Goal: Communication & Community: Answer question/provide support

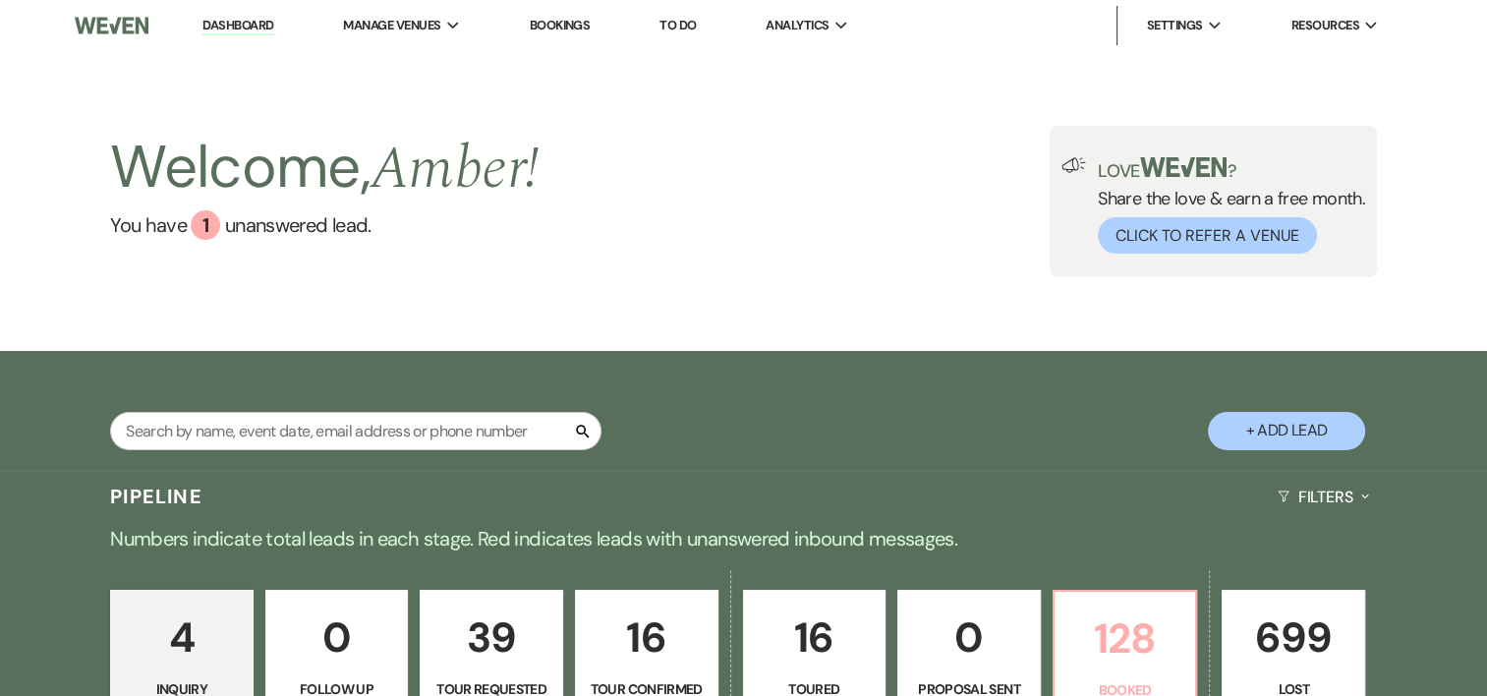
click at [1126, 629] on p "128" at bounding box center [1125, 638] width 118 height 66
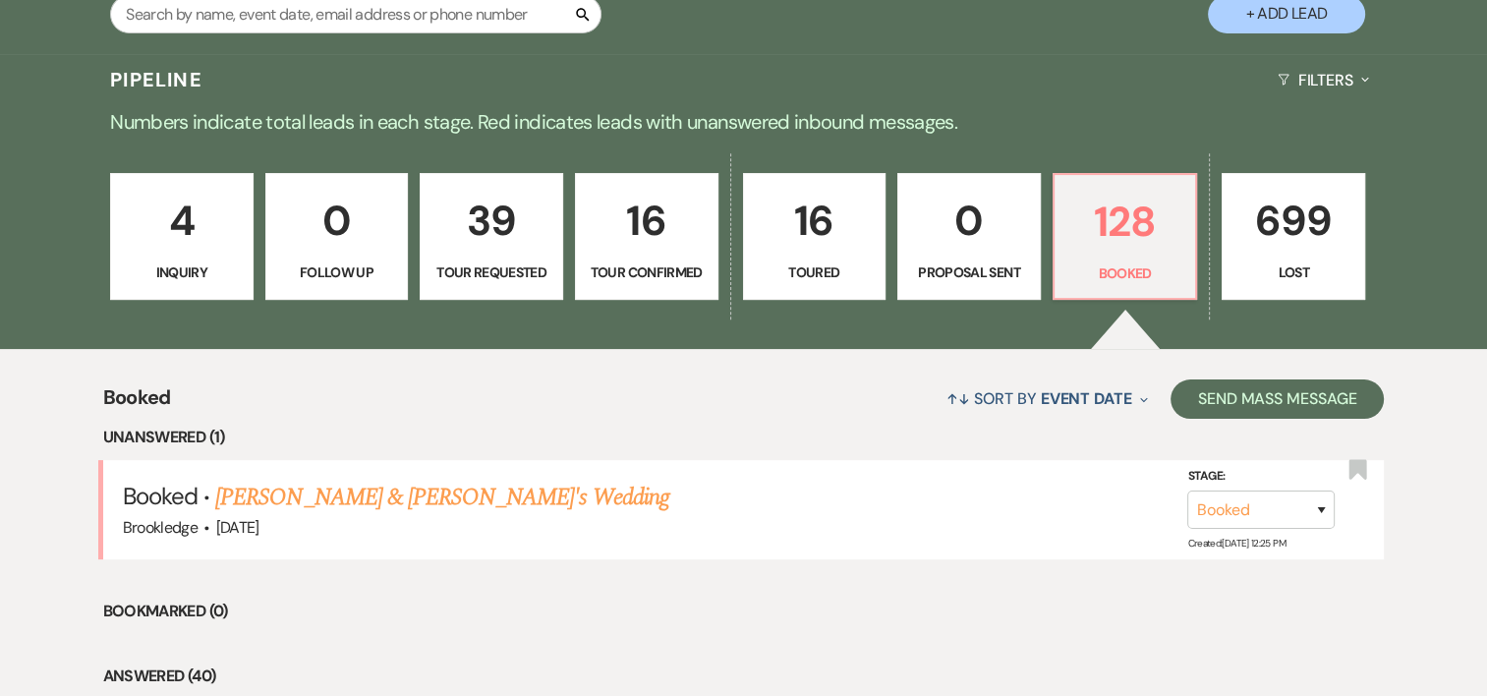
scroll to position [401, 0]
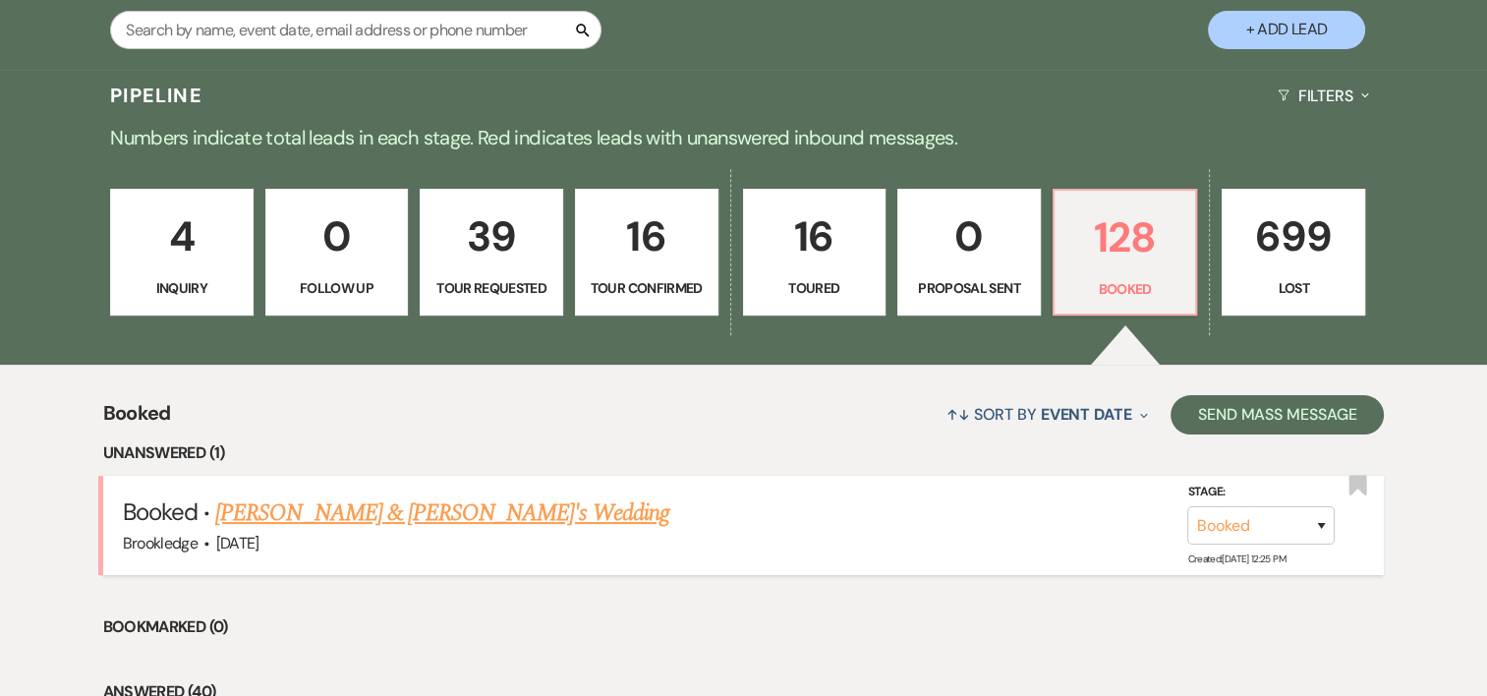
click at [531, 503] on link "[PERSON_NAME] & [PERSON_NAME]'s Wedding" at bounding box center [442, 512] width 454 height 35
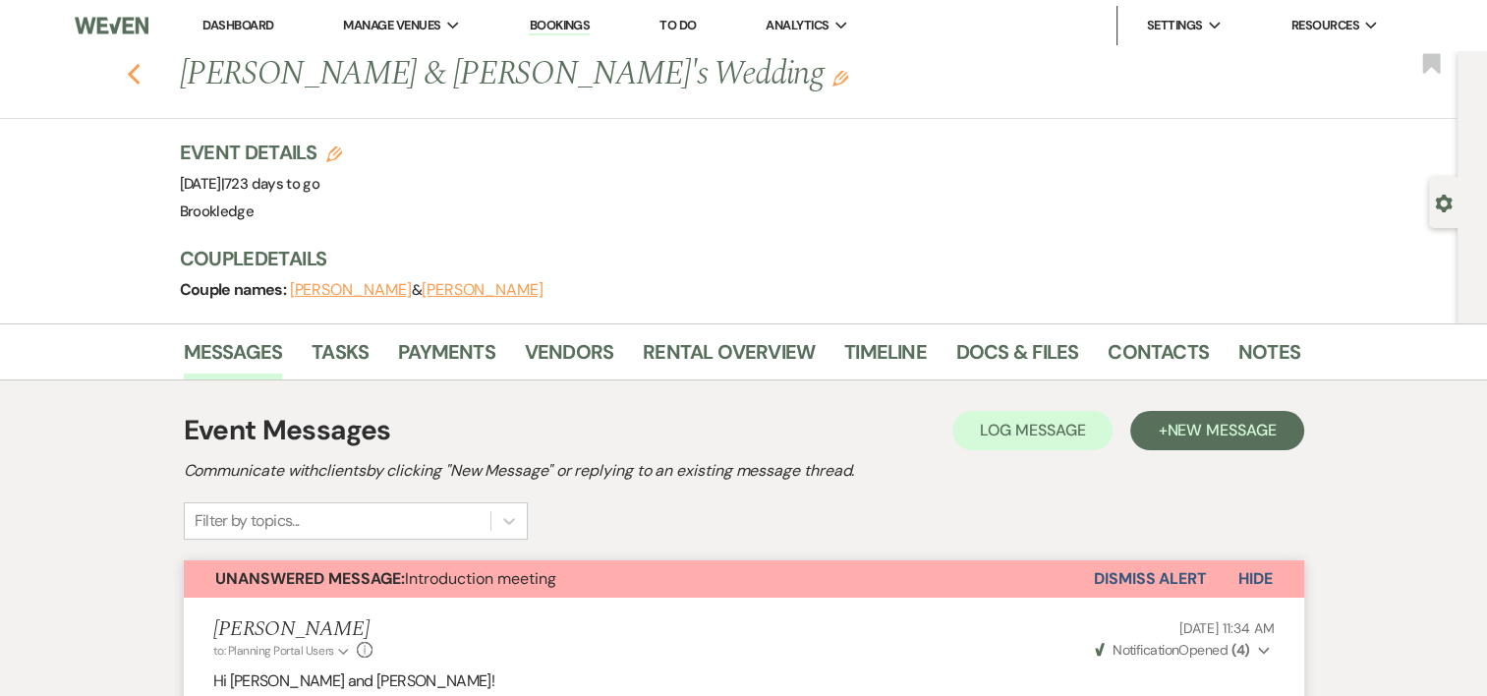
click at [138, 71] on use "button" at bounding box center [133, 75] width 13 height 22
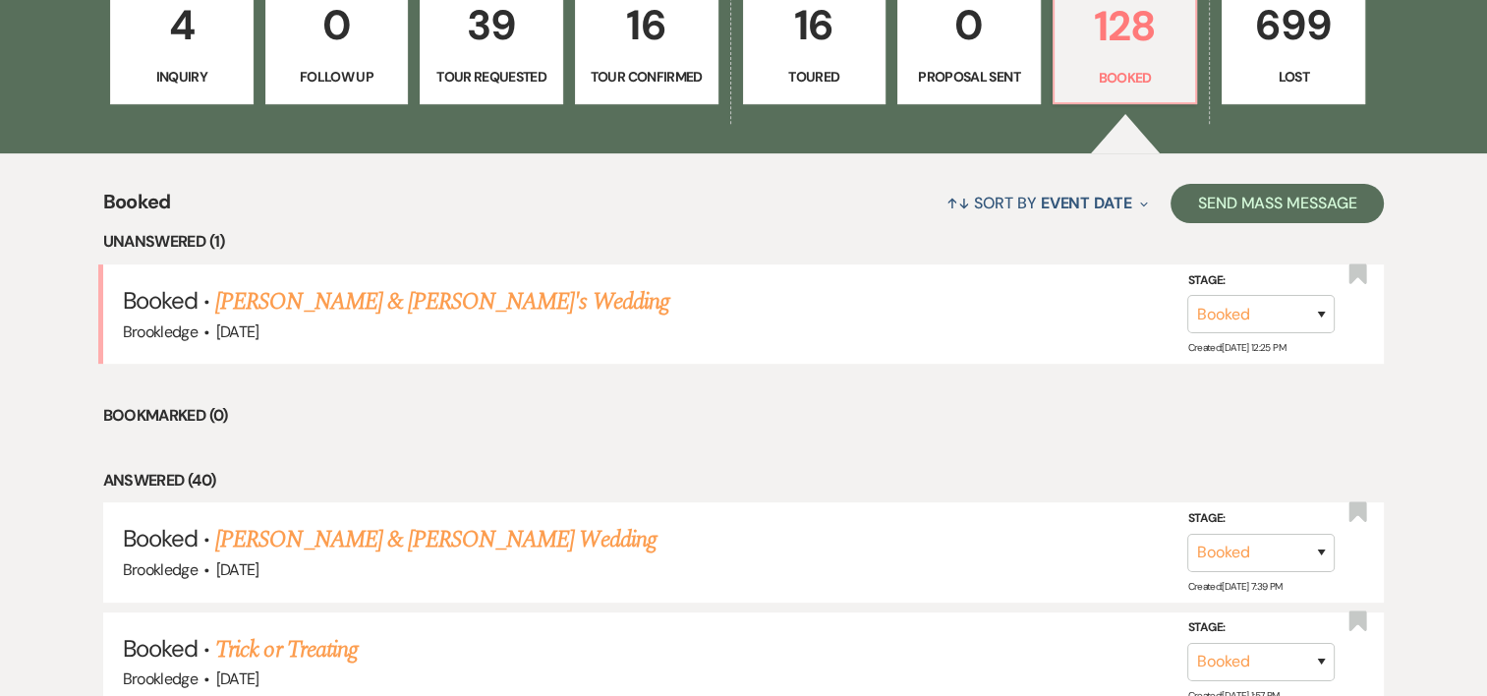
scroll to position [637, 0]
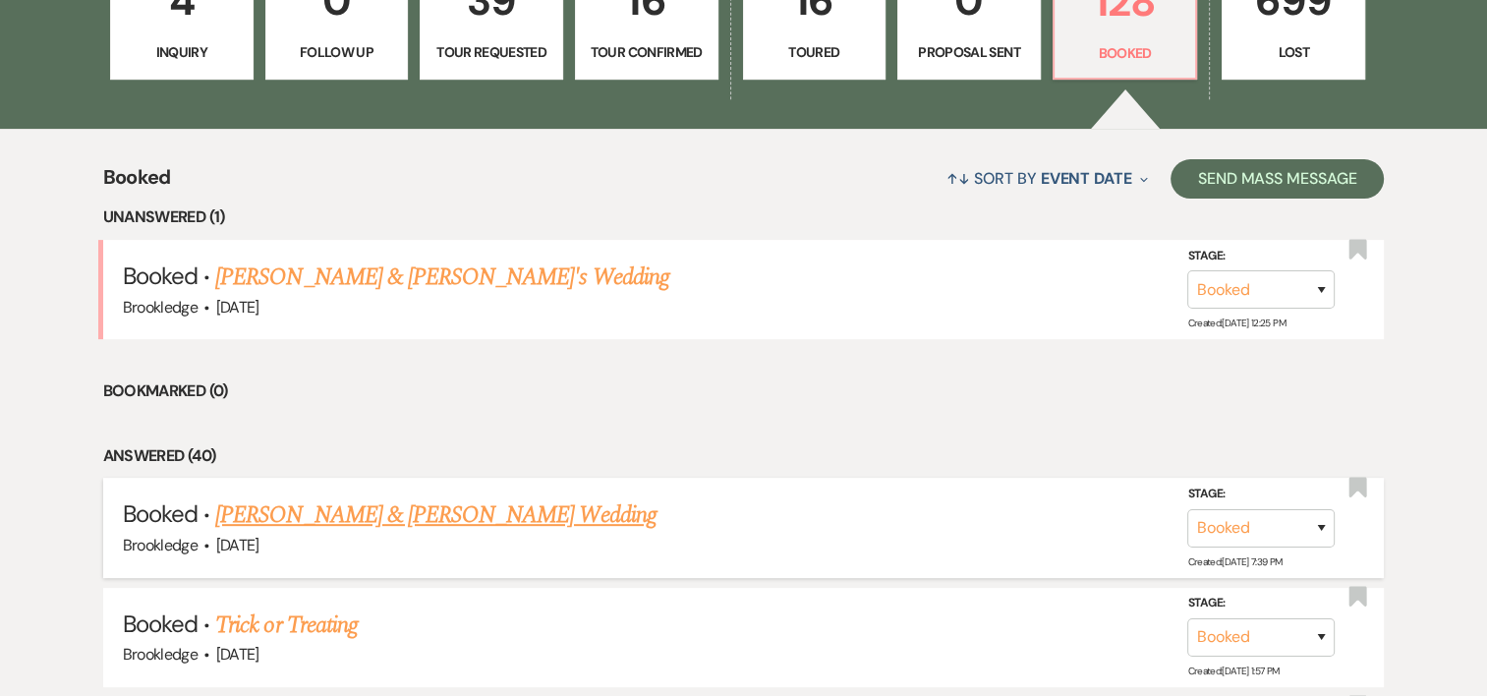
click at [491, 511] on link "[PERSON_NAME] & [PERSON_NAME] Wedding" at bounding box center [435, 514] width 440 height 35
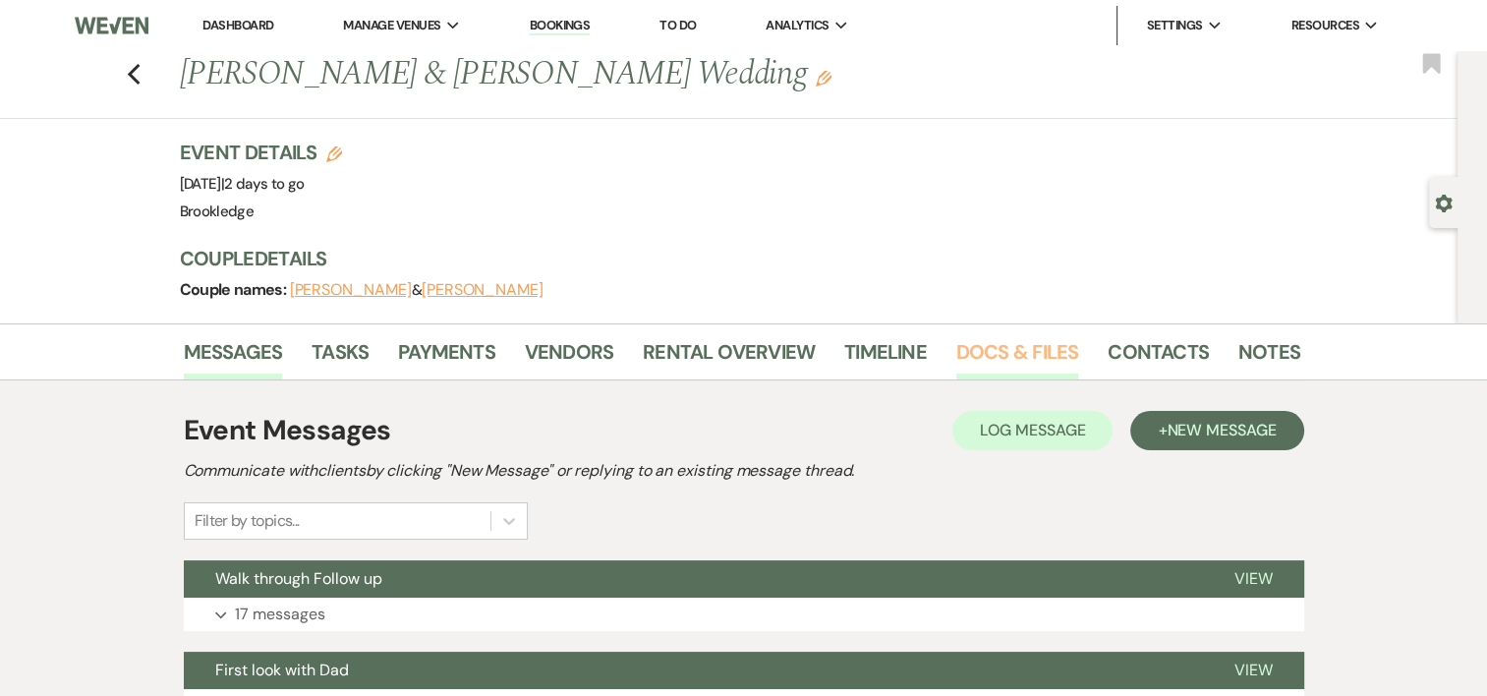
click at [1032, 343] on link "Docs & Files" at bounding box center [1017, 357] width 122 height 43
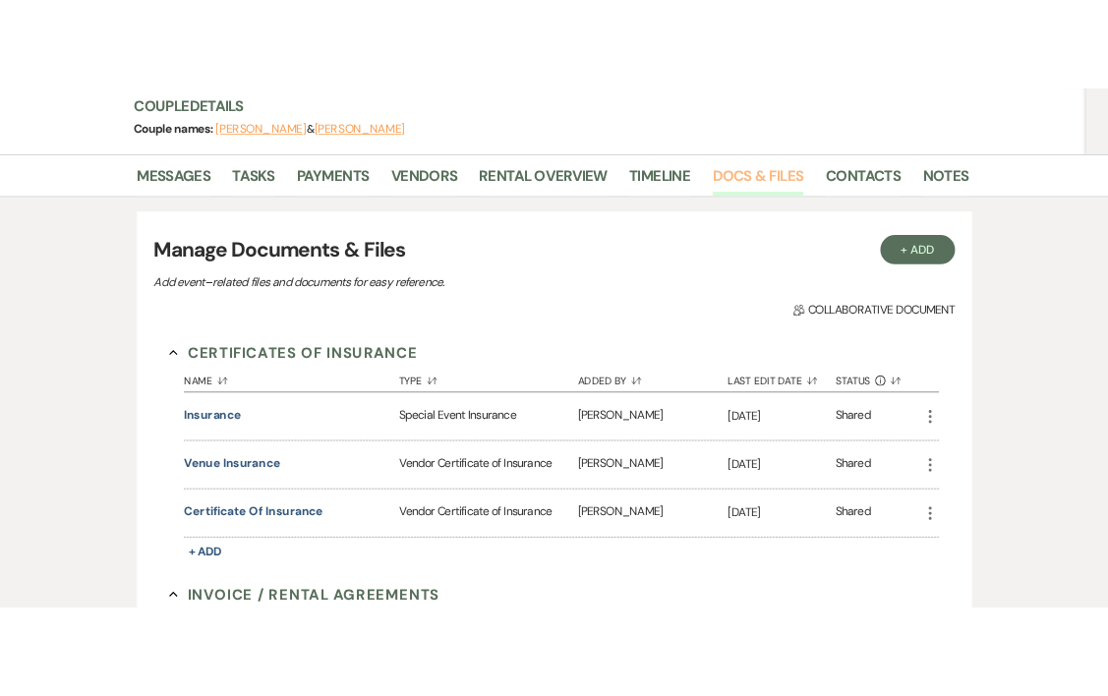
scroll to position [238, 0]
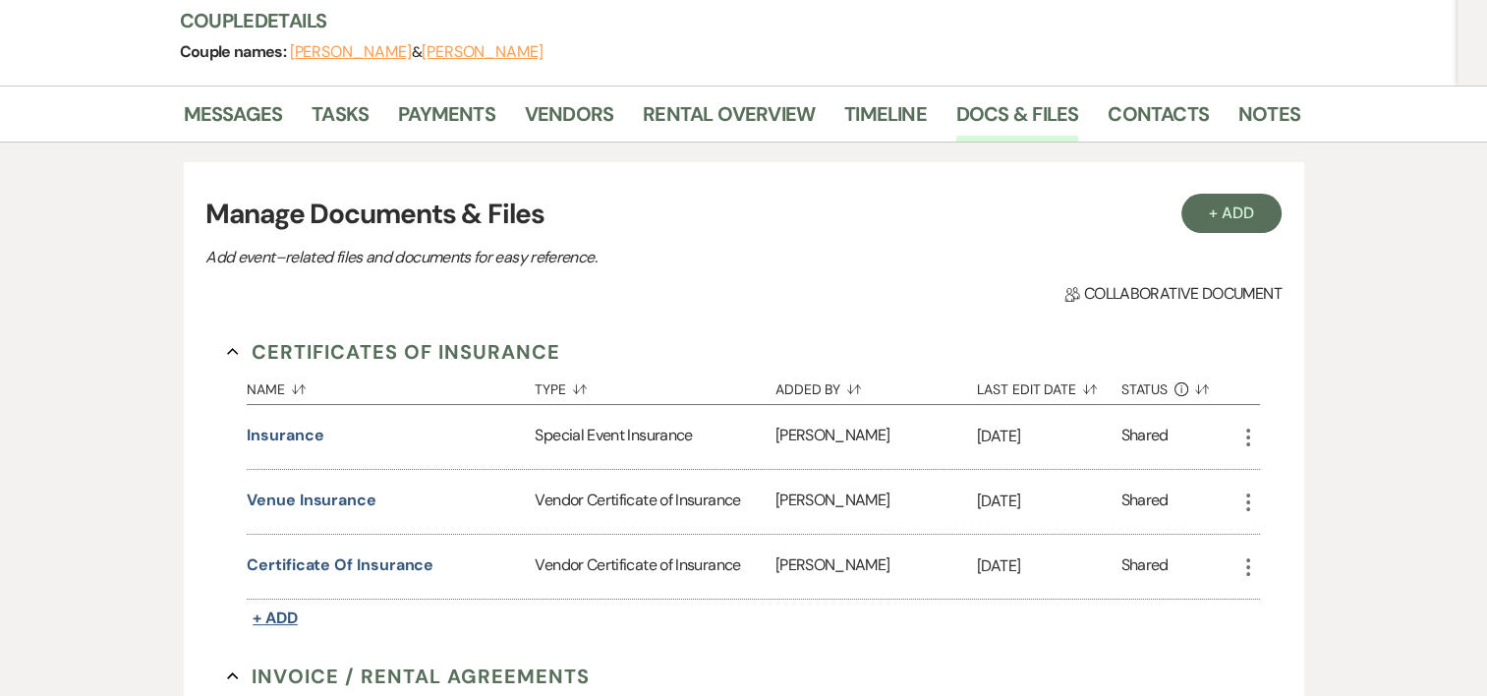
click at [284, 608] on span "+ Add" at bounding box center [275, 617] width 45 height 21
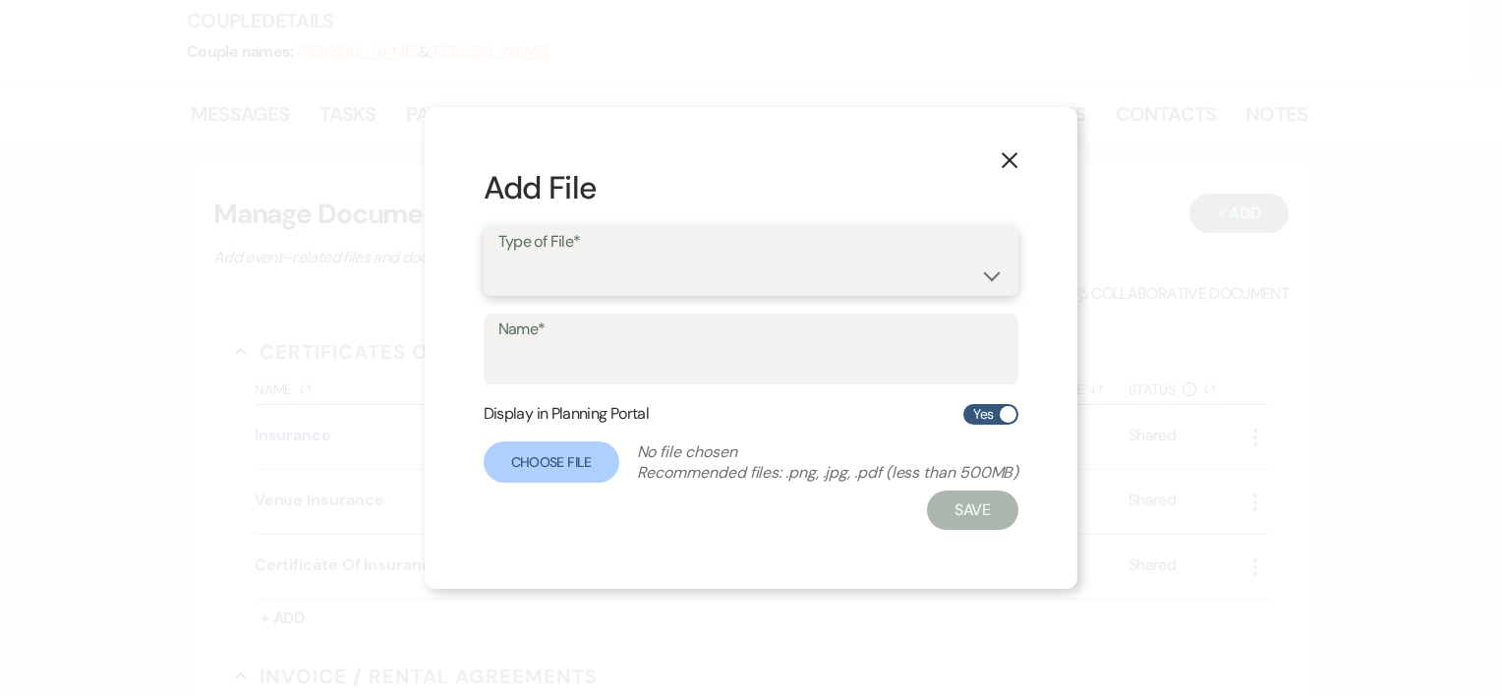
click at [560, 279] on select "Special Event Insurance Vendor Certificate of Insurance" at bounding box center [751, 275] width 506 height 38
select select "18"
click at [498, 256] on select "Special Event Insurance Vendor Certificate of Insurance" at bounding box center [751, 275] width 506 height 38
click at [587, 362] on input "Name*" at bounding box center [751, 363] width 506 height 38
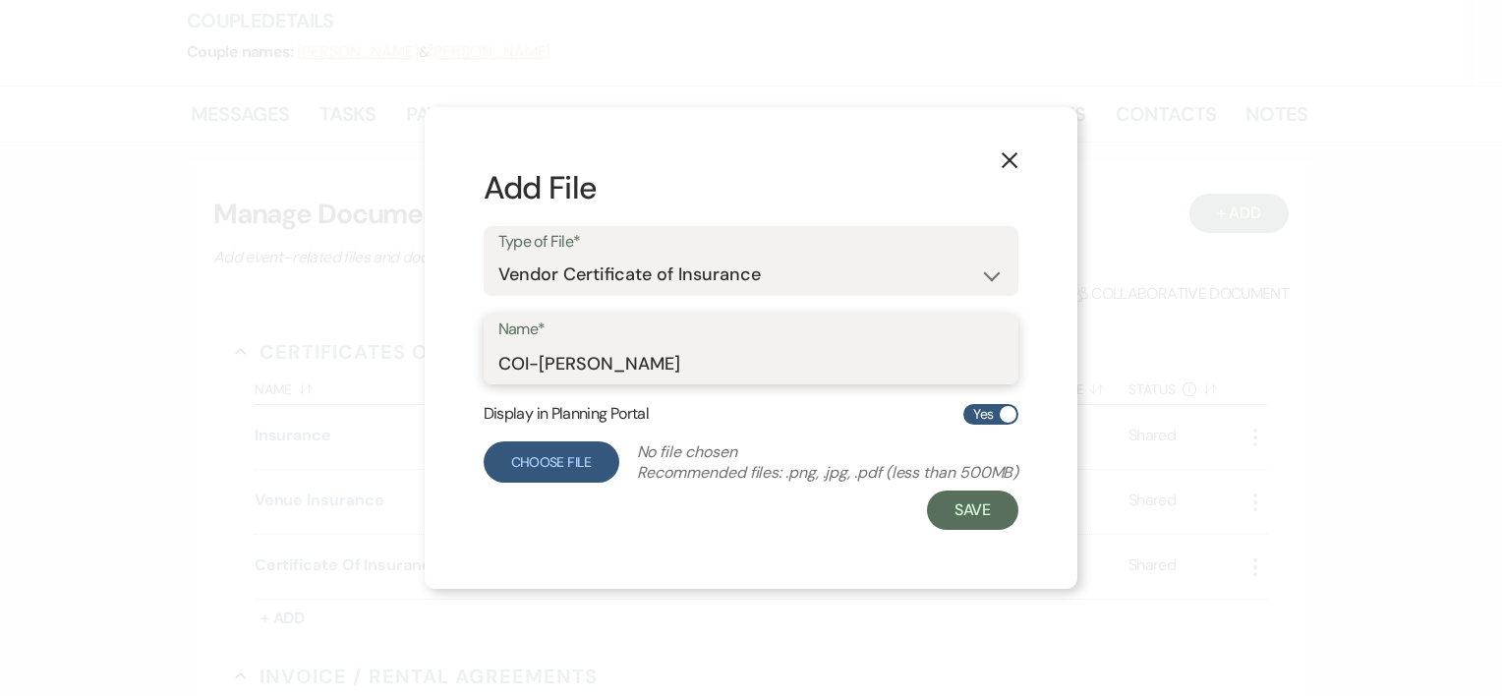
type input "COI-[PERSON_NAME]"
click at [577, 462] on label "Choose File" at bounding box center [552, 461] width 136 height 41
click at [0, 0] on input "Choose File" at bounding box center [0, 0] width 0 height 0
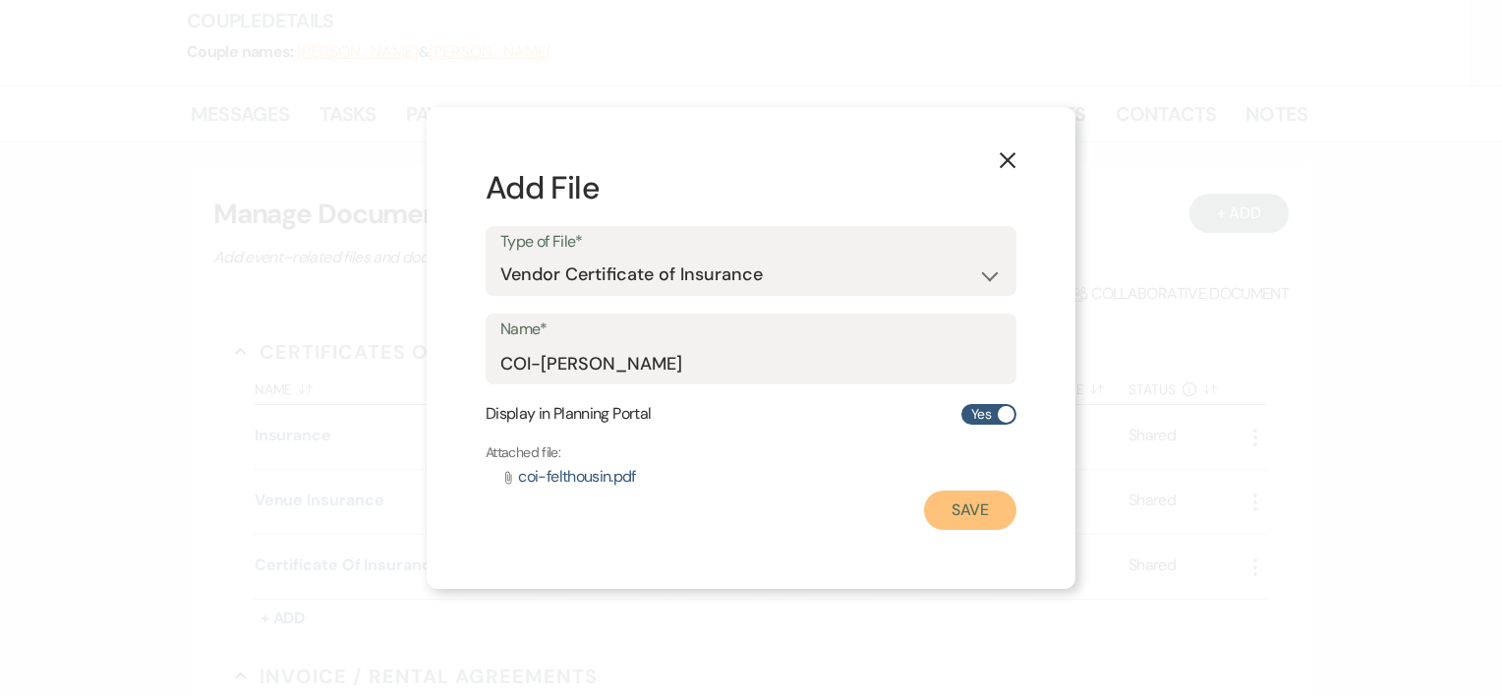
click at [969, 505] on button "Save" at bounding box center [970, 509] width 92 height 39
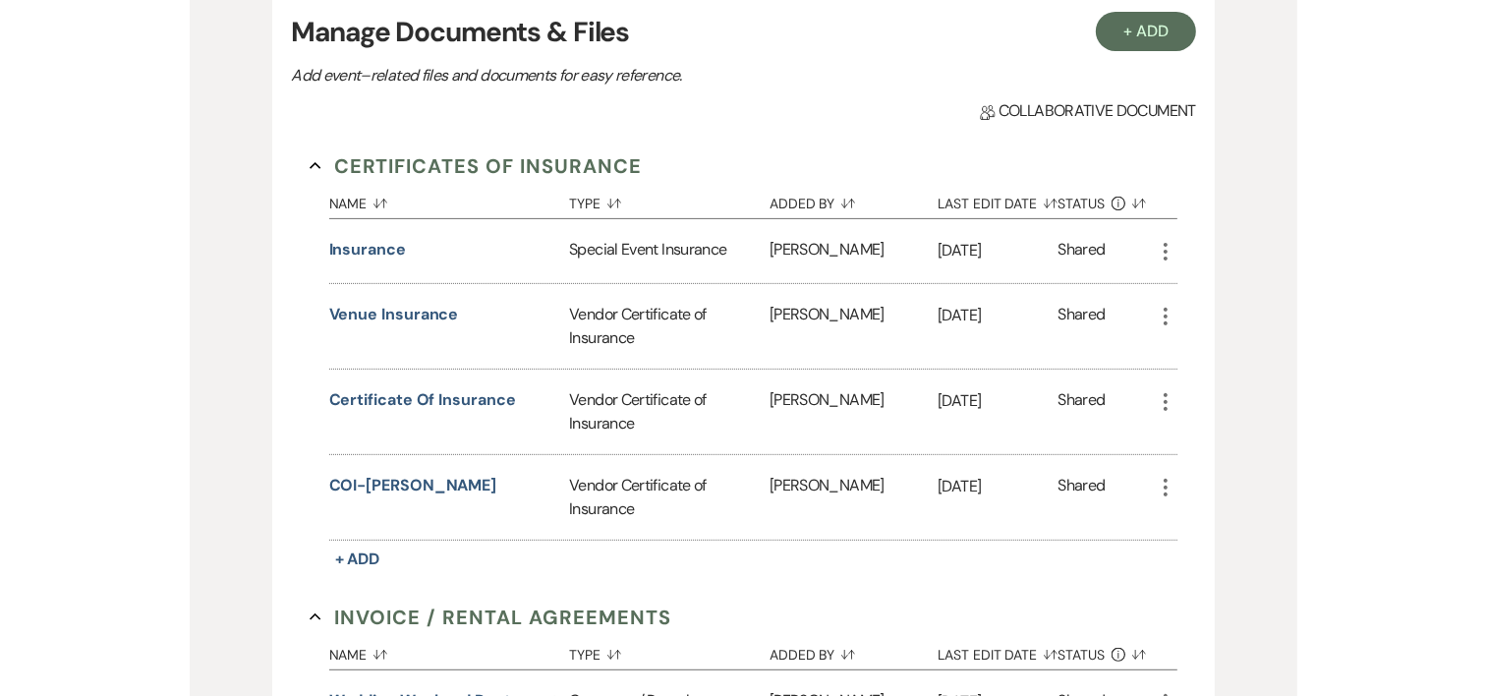
scroll to position [434, 0]
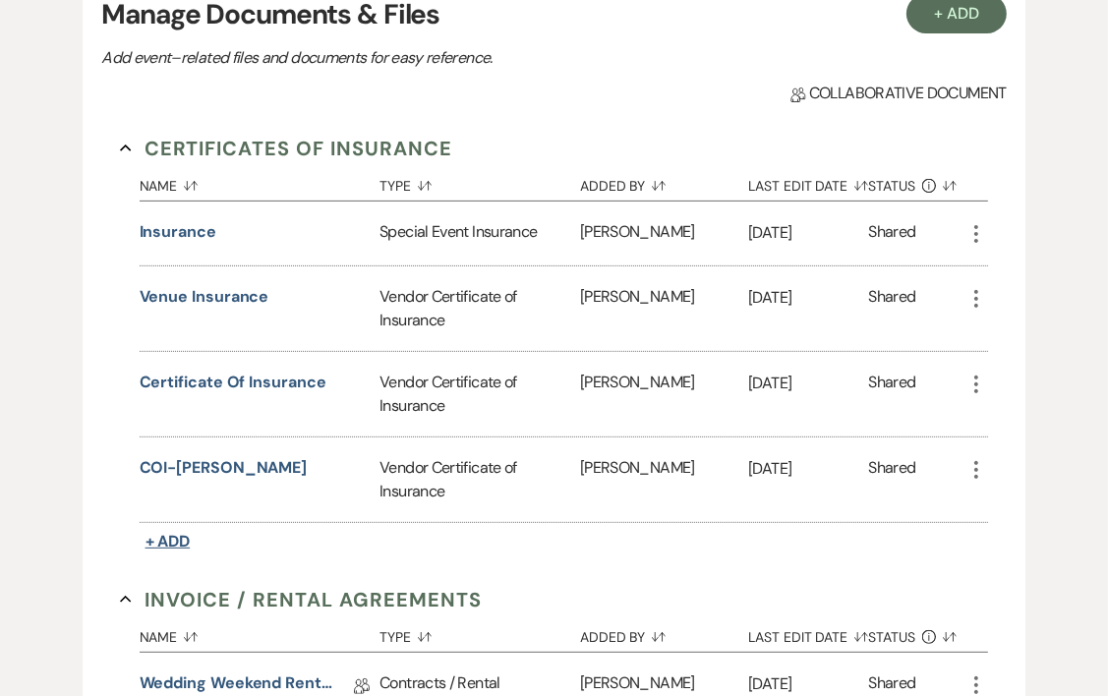
click at [186, 533] on span "+ Add" at bounding box center [167, 541] width 45 height 21
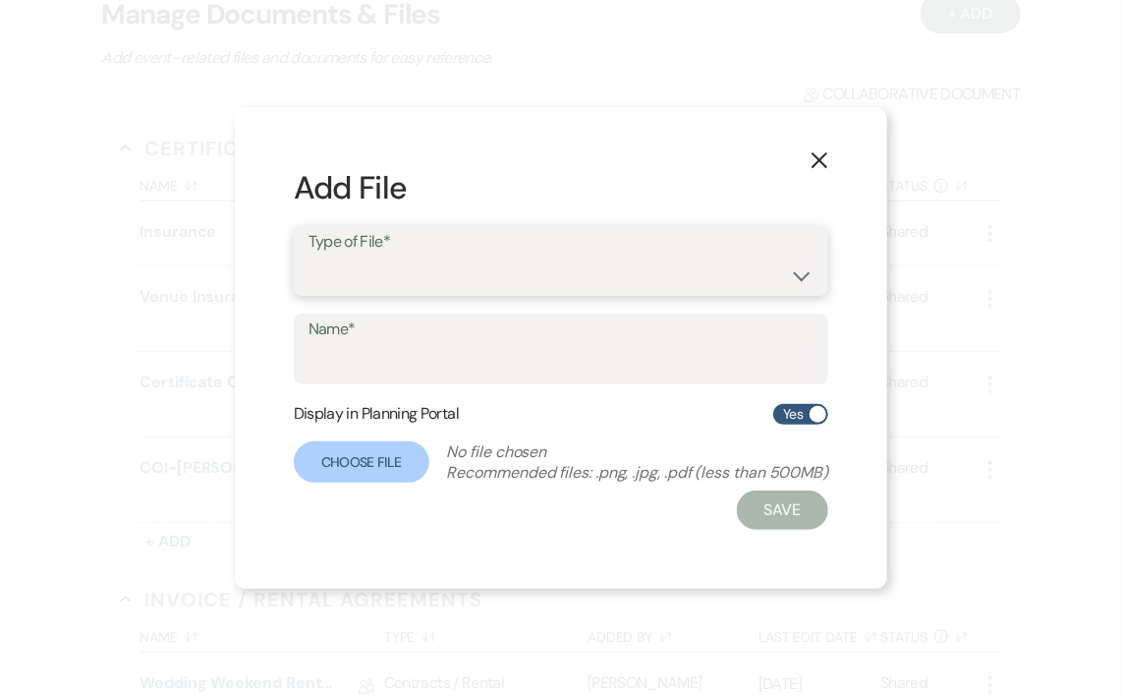
click at [802, 275] on select "Special Event Insurance Vendor Certificate of Insurance" at bounding box center [562, 275] width 506 height 38
select select "18"
click at [309, 256] on select "Special Event Insurance Vendor Certificate of Insurance" at bounding box center [562, 275] width 506 height 38
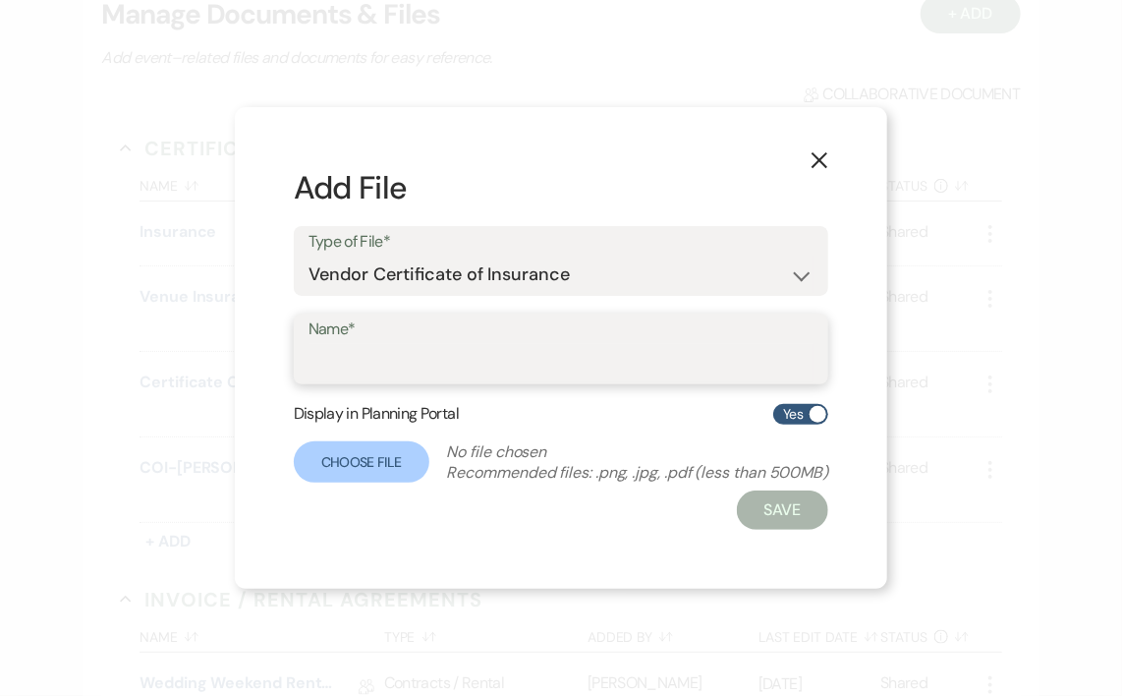
click at [622, 369] on input "Name*" at bounding box center [562, 363] width 506 height 38
type input "COI-DJ"
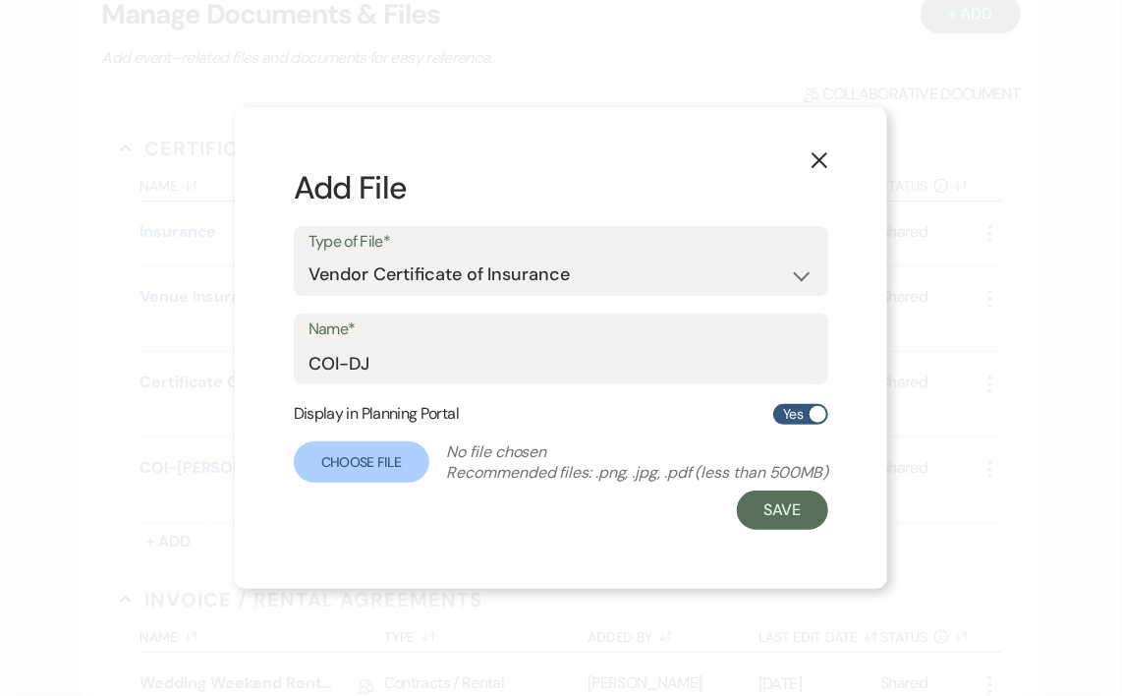
click at [771, 531] on div "X Add File Type of File* Special Event Insurance Vendor Certificate of Insuranc…" at bounding box center [562, 348] width 654 height 483
click at [779, 509] on button "Save" at bounding box center [783, 509] width 92 height 39
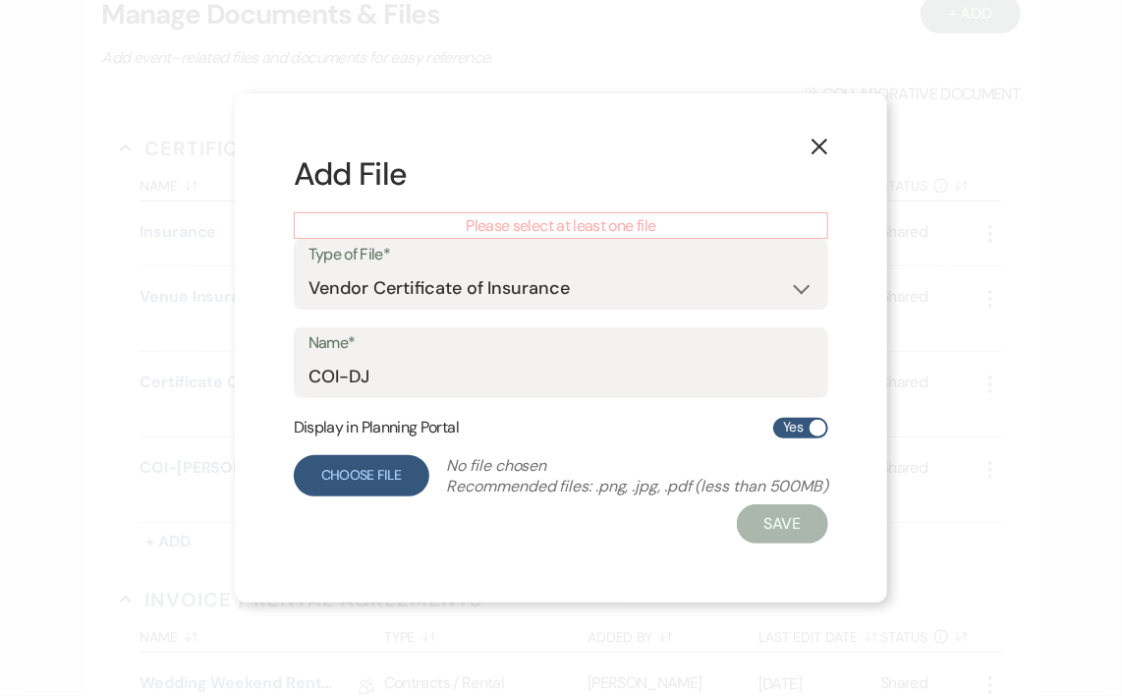
click at [342, 464] on label "Choose File" at bounding box center [362, 475] width 136 height 41
click at [0, 0] on input "Choose File" at bounding box center [0, 0] width 0 height 0
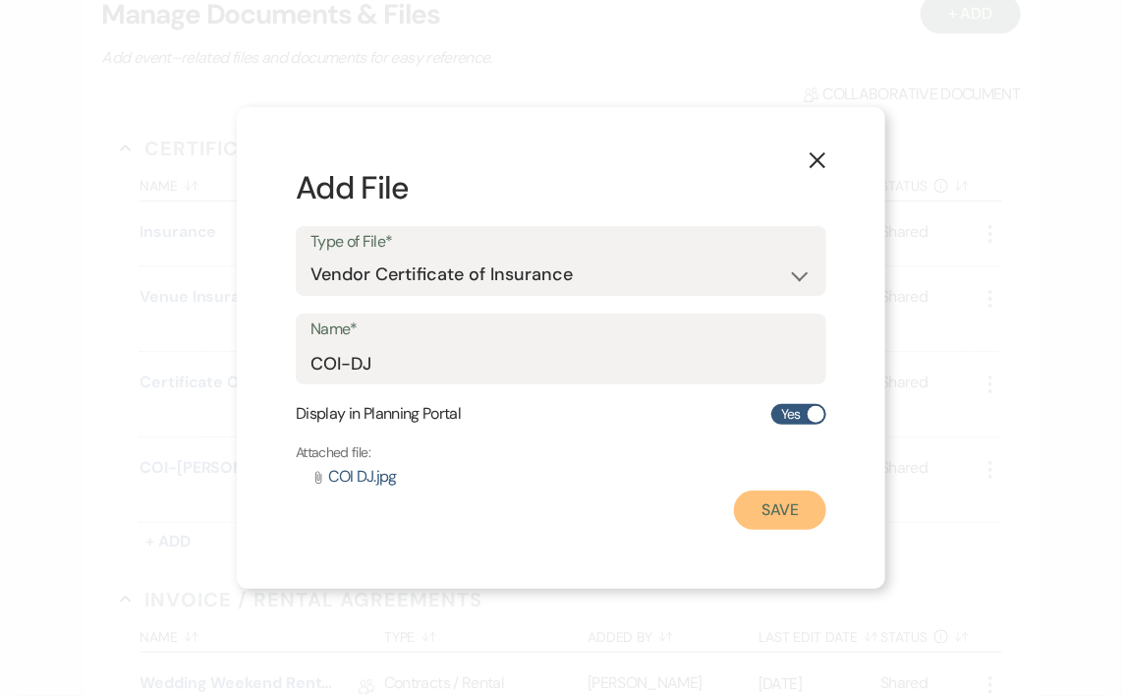
click at [759, 511] on button "Save" at bounding box center [780, 509] width 92 height 39
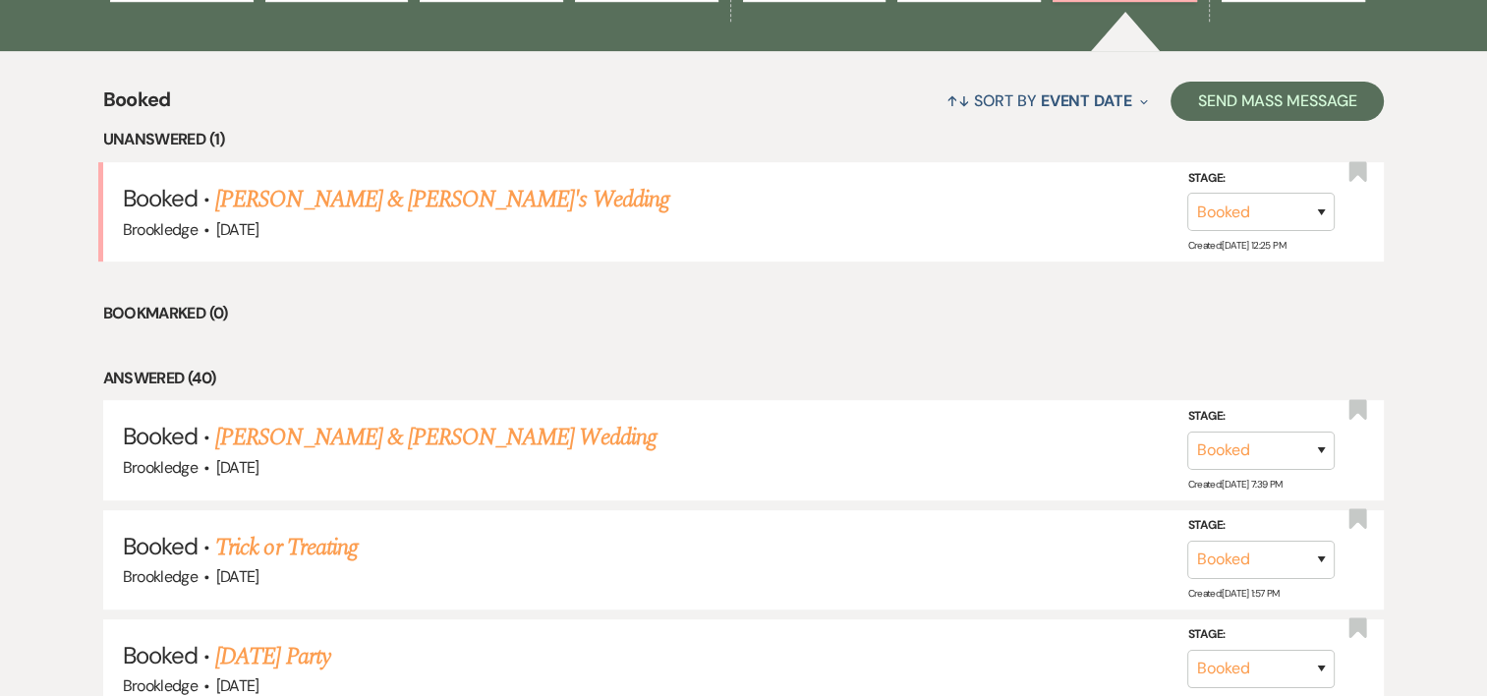
scroll to position [729, 0]
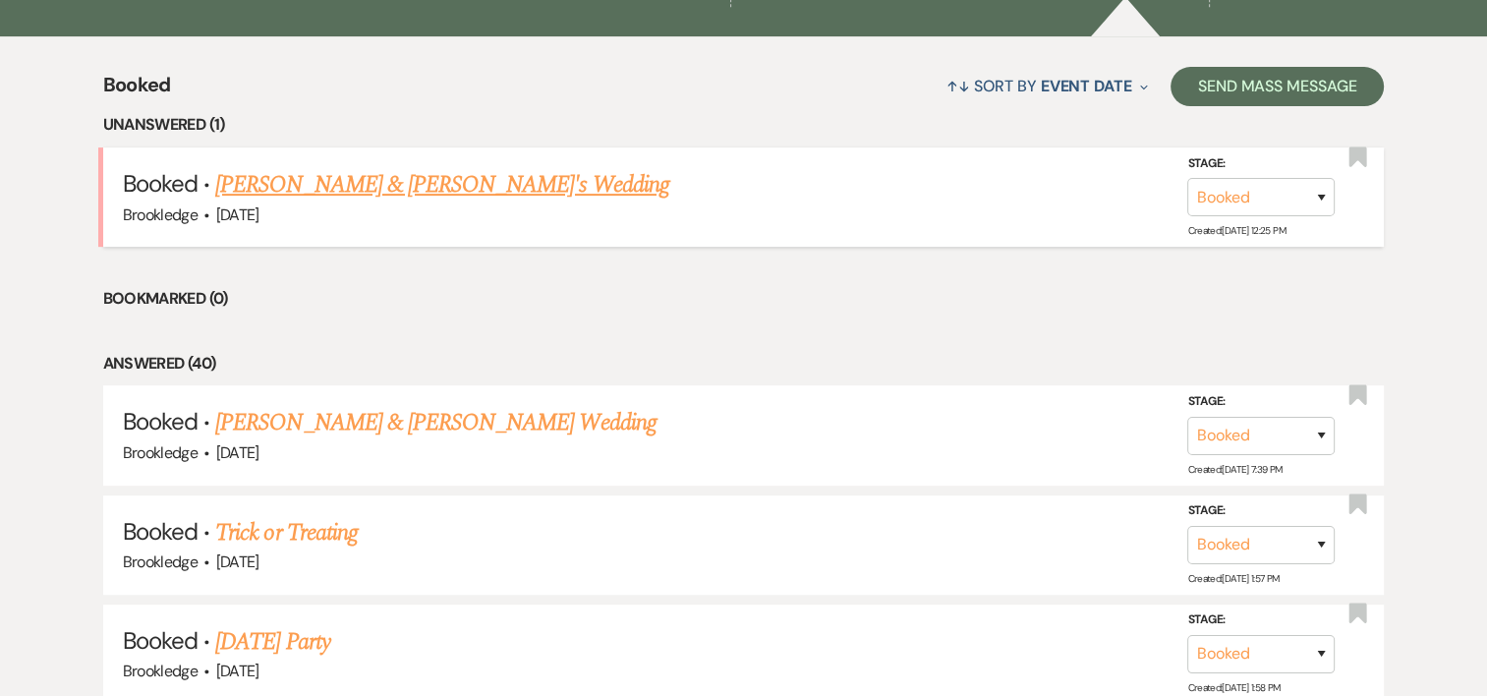
click at [495, 181] on link "[PERSON_NAME] & [PERSON_NAME]'s Wedding" at bounding box center [442, 184] width 454 height 35
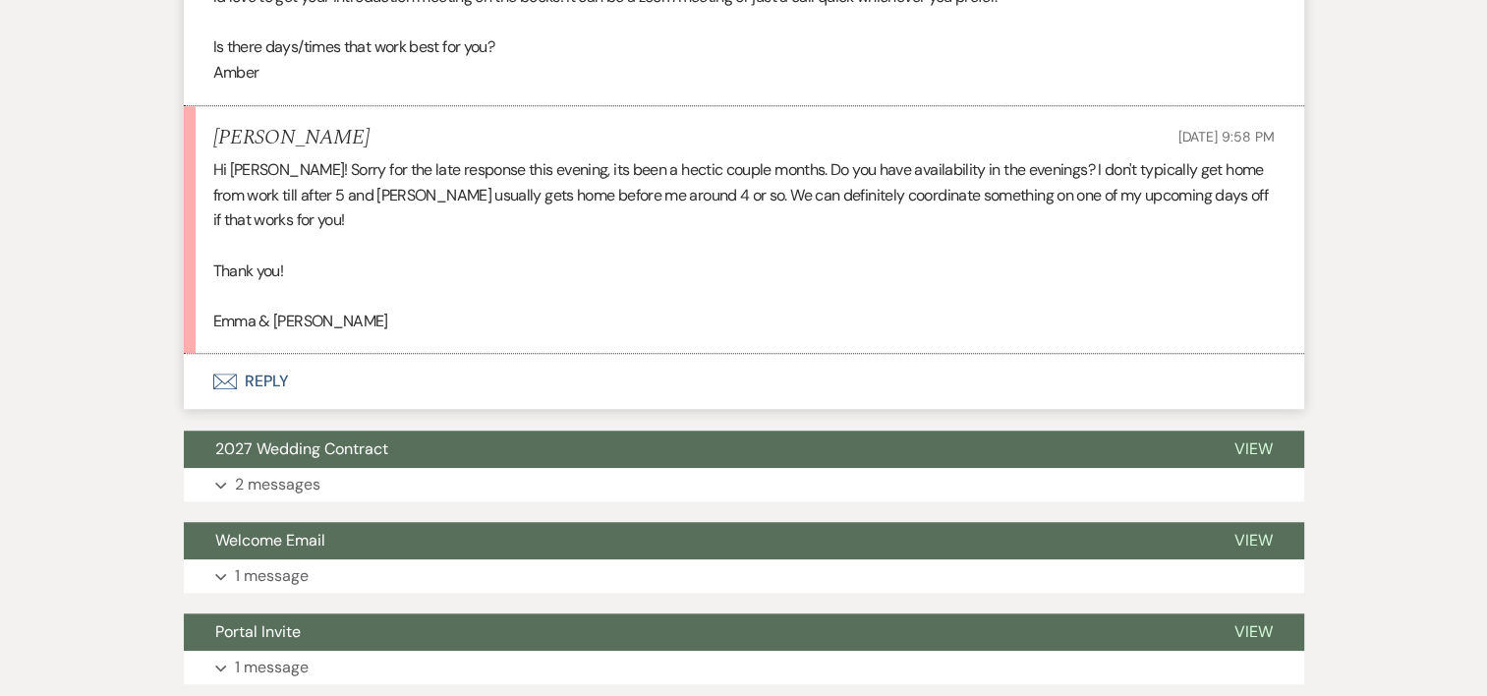
scroll to position [1494, 0]
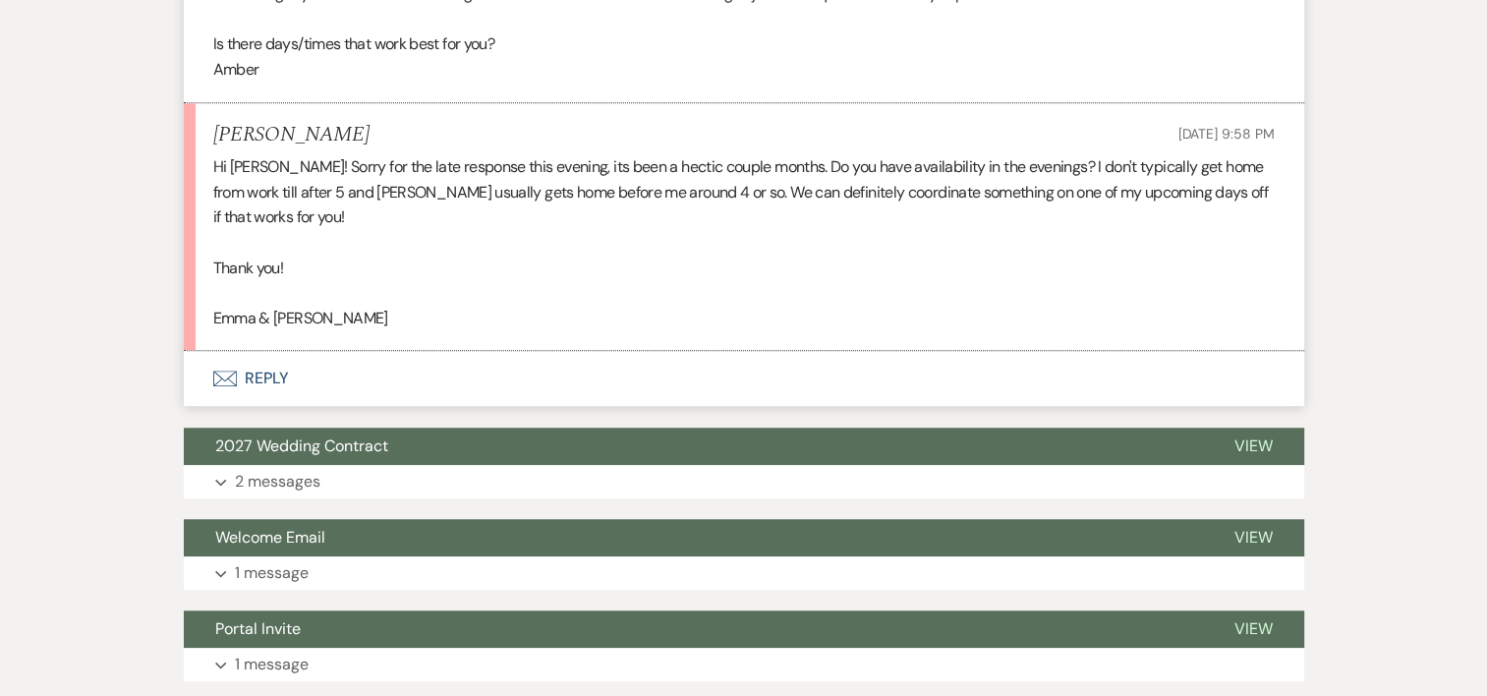
click at [272, 381] on button "Envelope Reply" at bounding box center [744, 378] width 1120 height 55
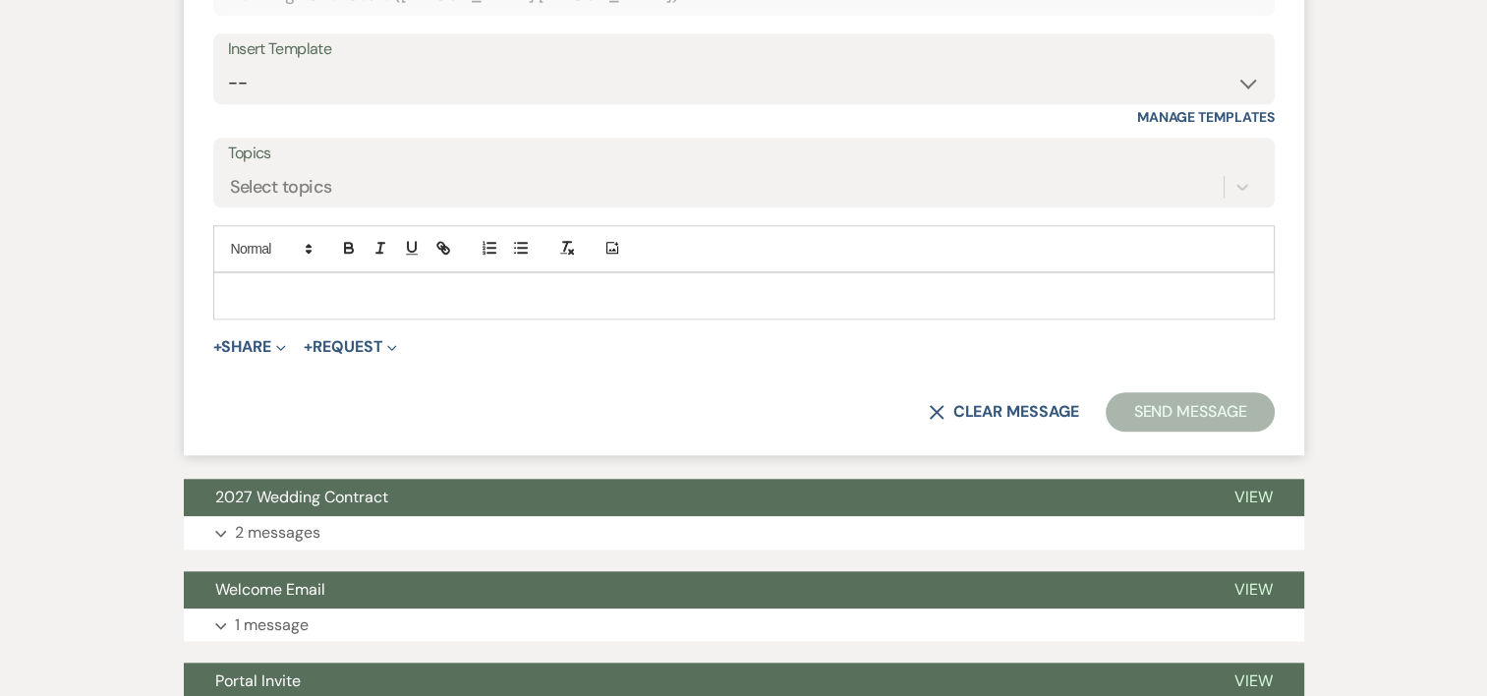
scroll to position [1982, 0]
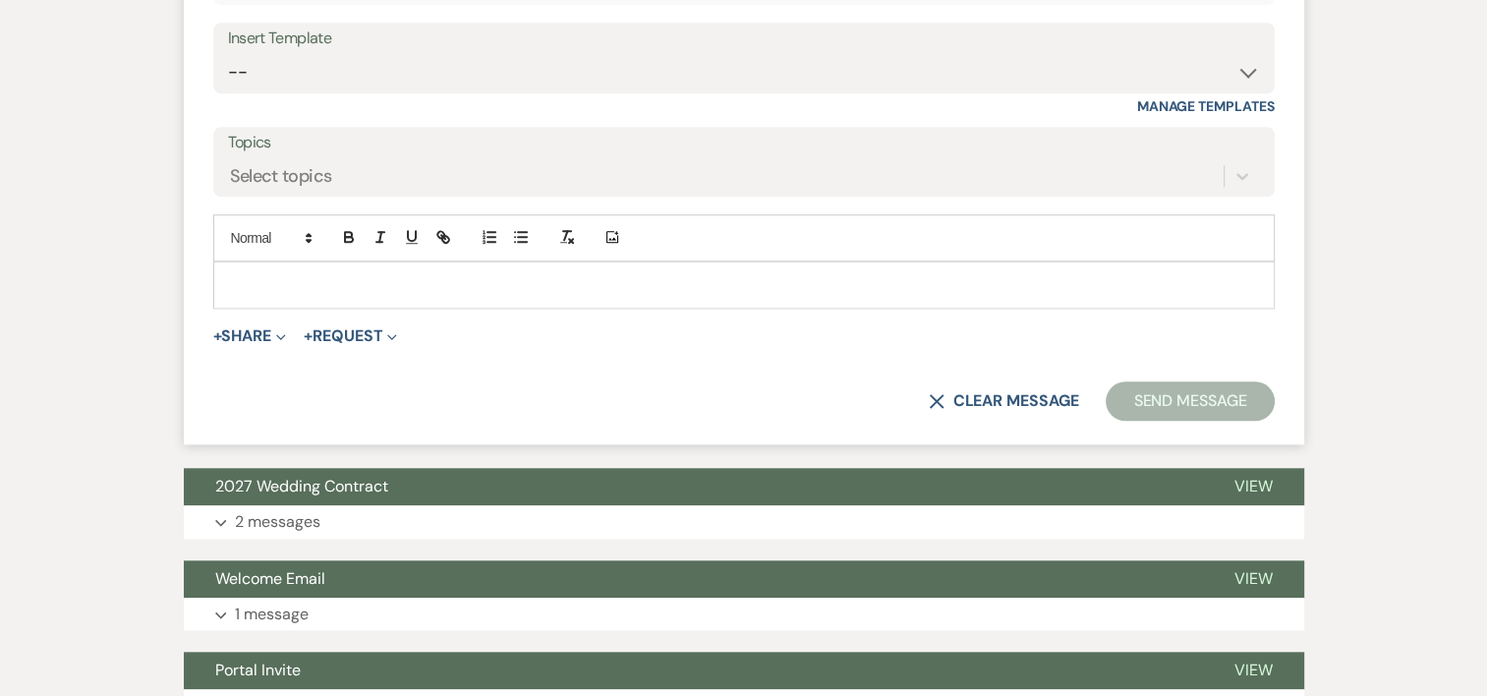
click at [979, 299] on div at bounding box center [744, 284] width 1060 height 45
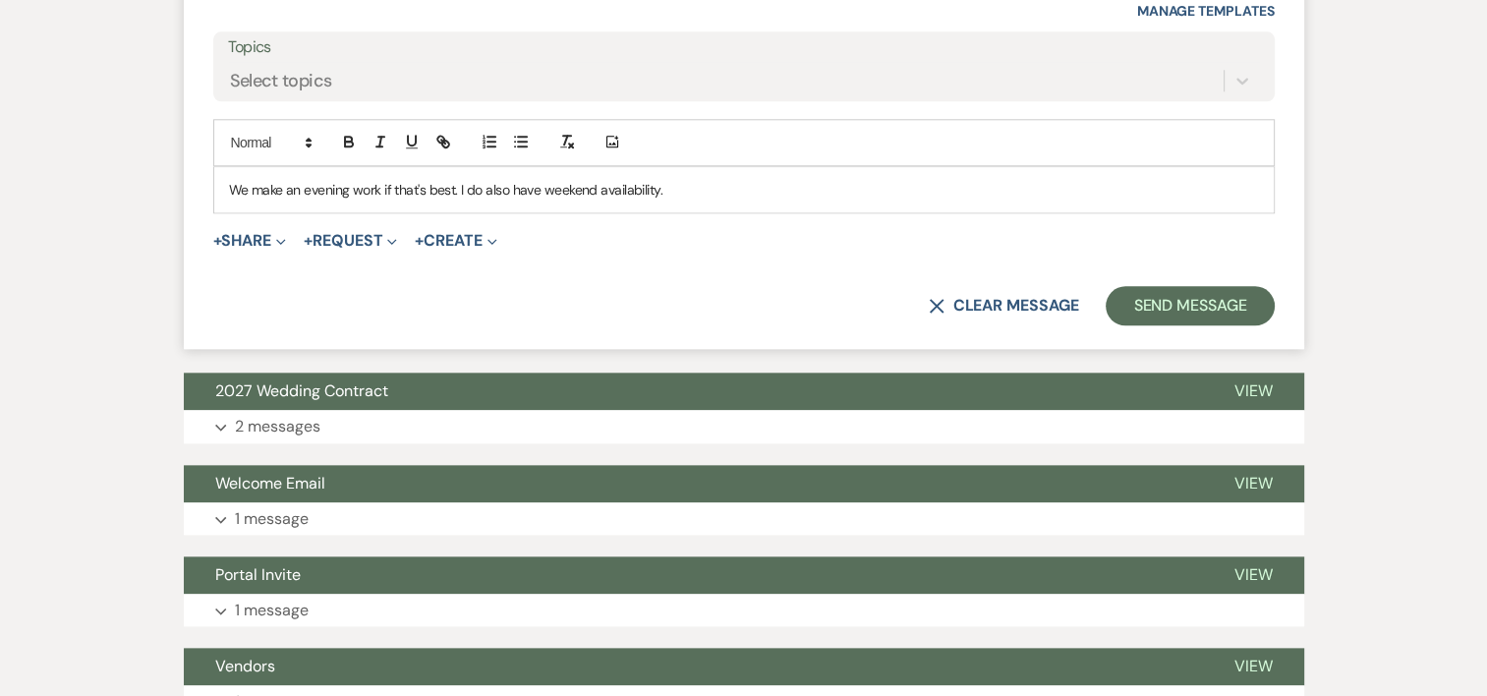
scroll to position [2063, 0]
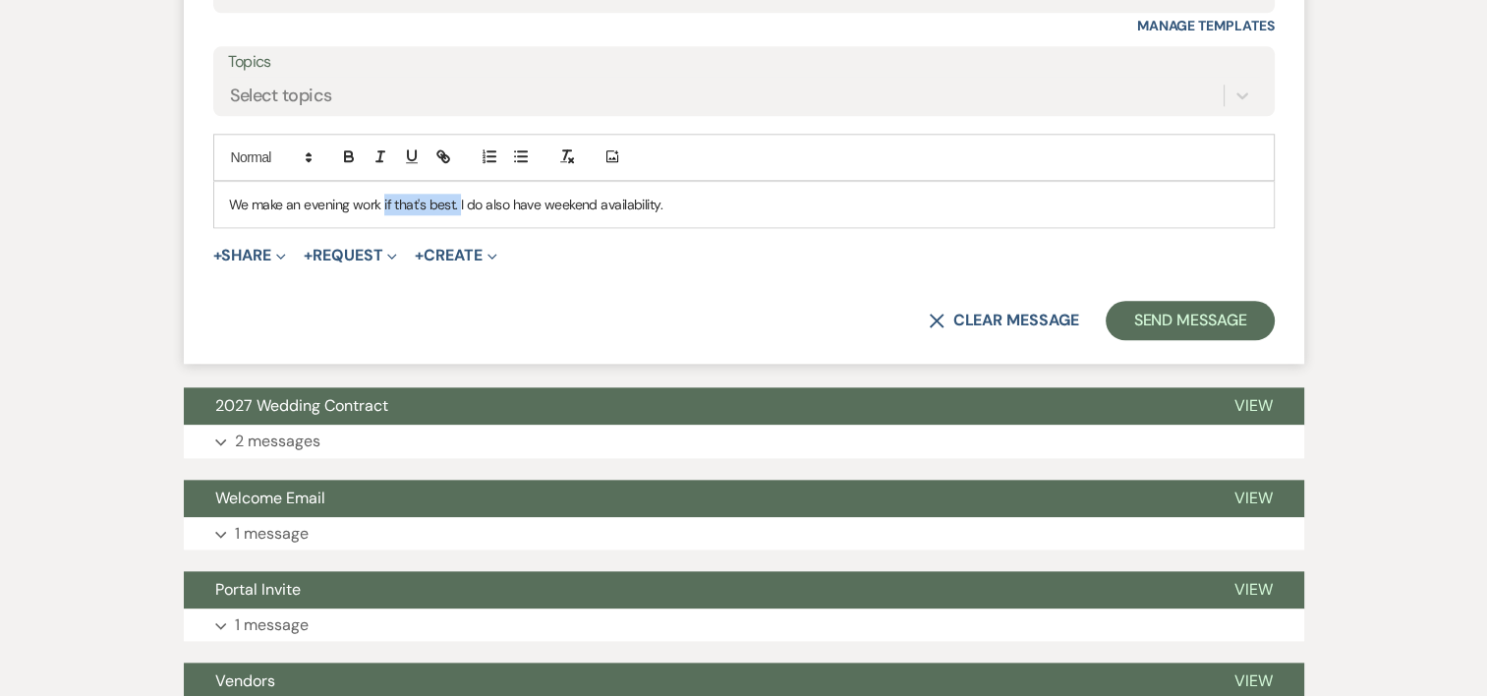
drag, startPoint x: 458, startPoint y: 200, endPoint x: 381, endPoint y: 208, distance: 77.2
click at [381, 208] on p "We make an evening work if that's best. I do also have weekend availability." at bounding box center [744, 205] width 1030 height 22
click at [861, 201] on p "We make an evening work. I can typically do like a 5;00 or 5:30 start. I do als…" at bounding box center [744, 205] width 1030 height 22
click at [530, 197] on p "We make an evening work. I can typically do like a 5;00 or 5:30 start. I do als…" at bounding box center [744, 205] width 1030 height 22
click at [863, 204] on p "We make an evening work. I can typically do like a 5:00 or 5:30 start. I do als…" at bounding box center [744, 205] width 1030 height 22
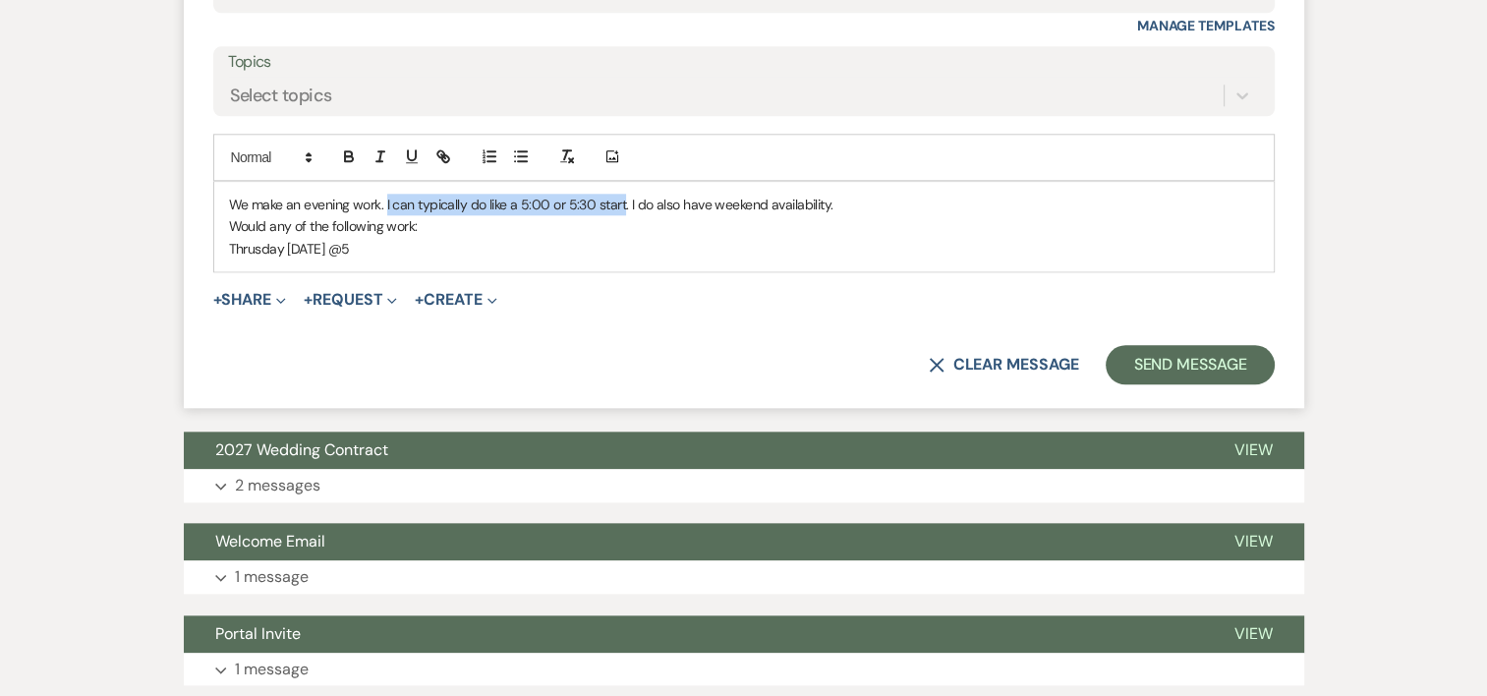
drag, startPoint x: 621, startPoint y: 197, endPoint x: 385, endPoint y: 192, distance: 235.9
click at [385, 194] on p "We make an evening work. I can typically do like a 5:00 or 5:30 start. I do als…" at bounding box center [744, 205] width 1030 height 22
click at [457, 224] on p "Would any of the following work:" at bounding box center [744, 226] width 1030 height 22
click at [385, 199] on p "We make an evening work.. I do also have weekend availability." at bounding box center [744, 205] width 1030 height 22
click at [421, 253] on p "Thrusday [DATE] @5" at bounding box center [744, 249] width 1030 height 22
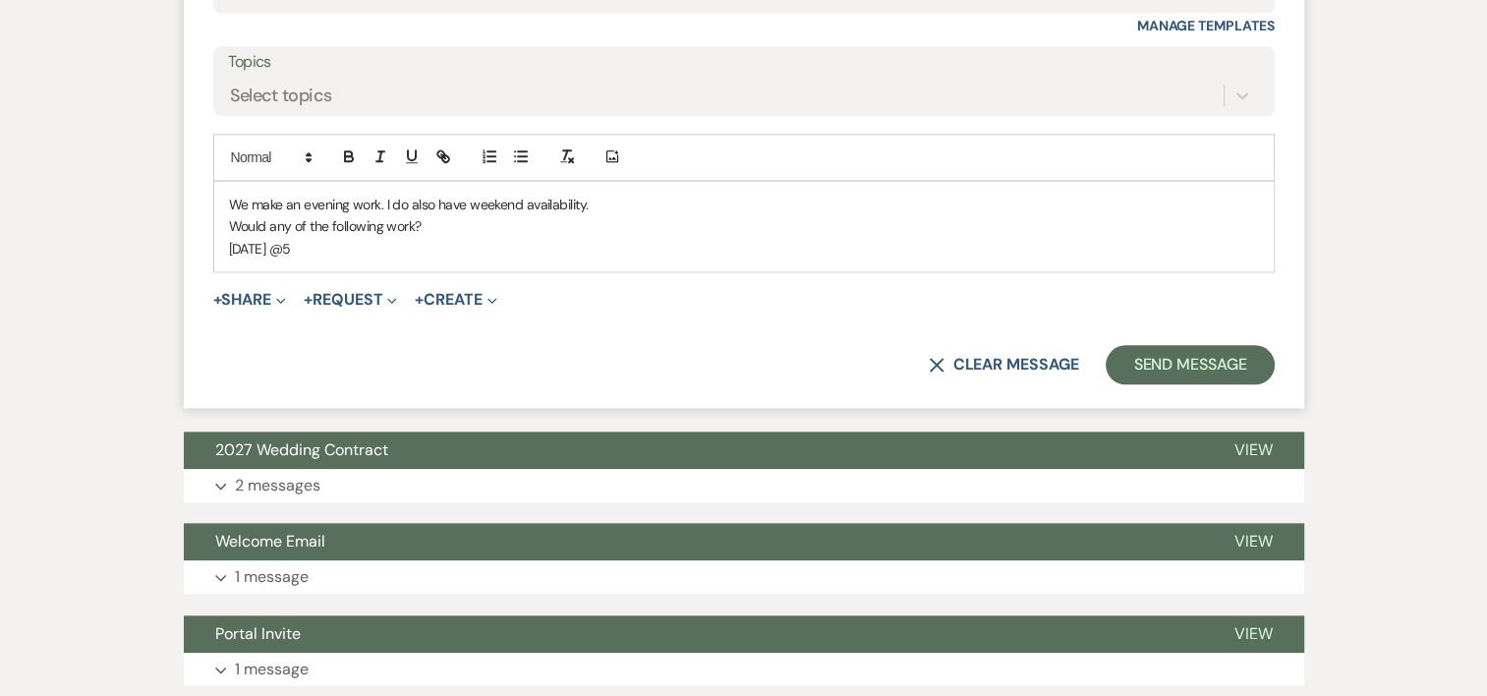
click at [413, 238] on p "[DATE] @5" at bounding box center [744, 249] width 1030 height 22
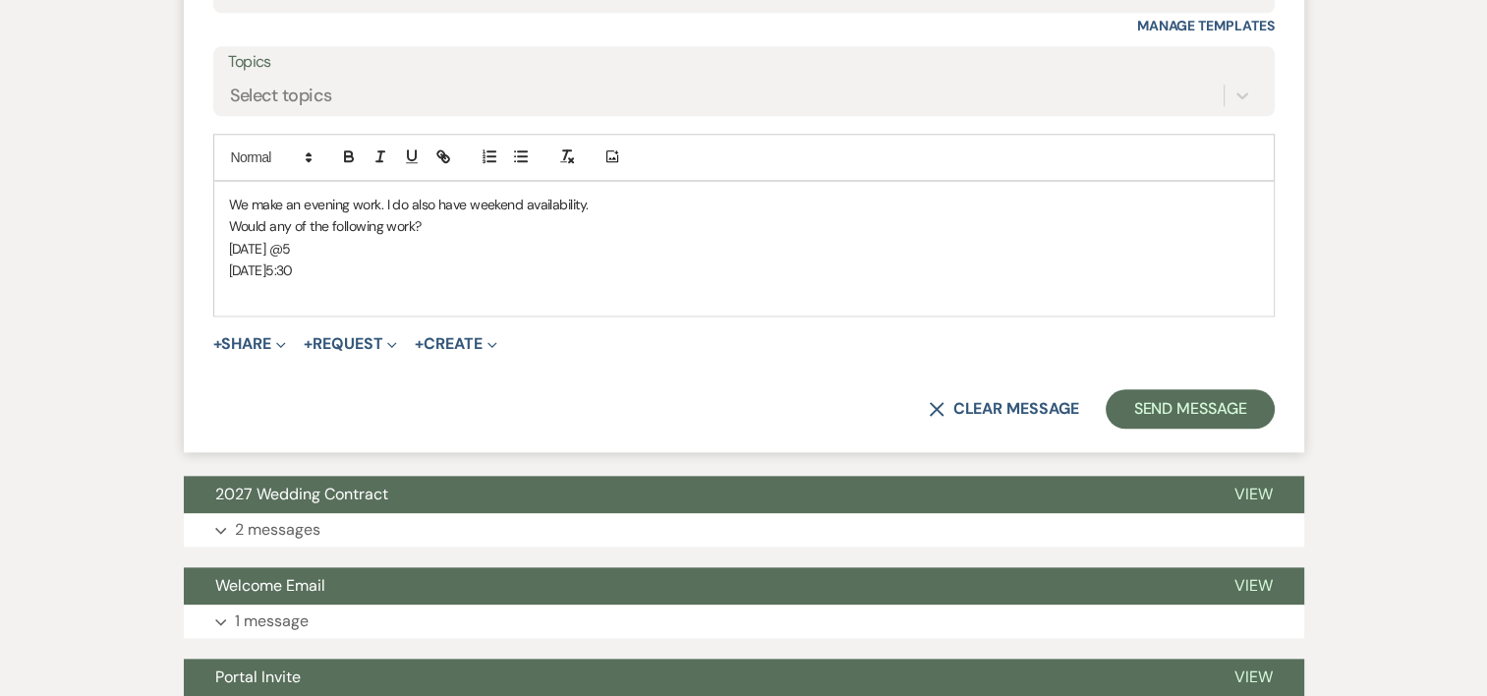
click at [403, 246] on p "[DATE] @5" at bounding box center [744, 249] width 1030 height 22
click at [418, 284] on p at bounding box center [744, 292] width 1030 height 22
drag, startPoint x: 601, startPoint y: 202, endPoint x: 385, endPoint y: 193, distance: 215.5
click at [385, 194] on p "We make an evening work. I do also have weekend availability." at bounding box center [744, 205] width 1030 height 22
click at [556, 284] on p "[DATE] I'm available anytime." at bounding box center [744, 292] width 1030 height 22
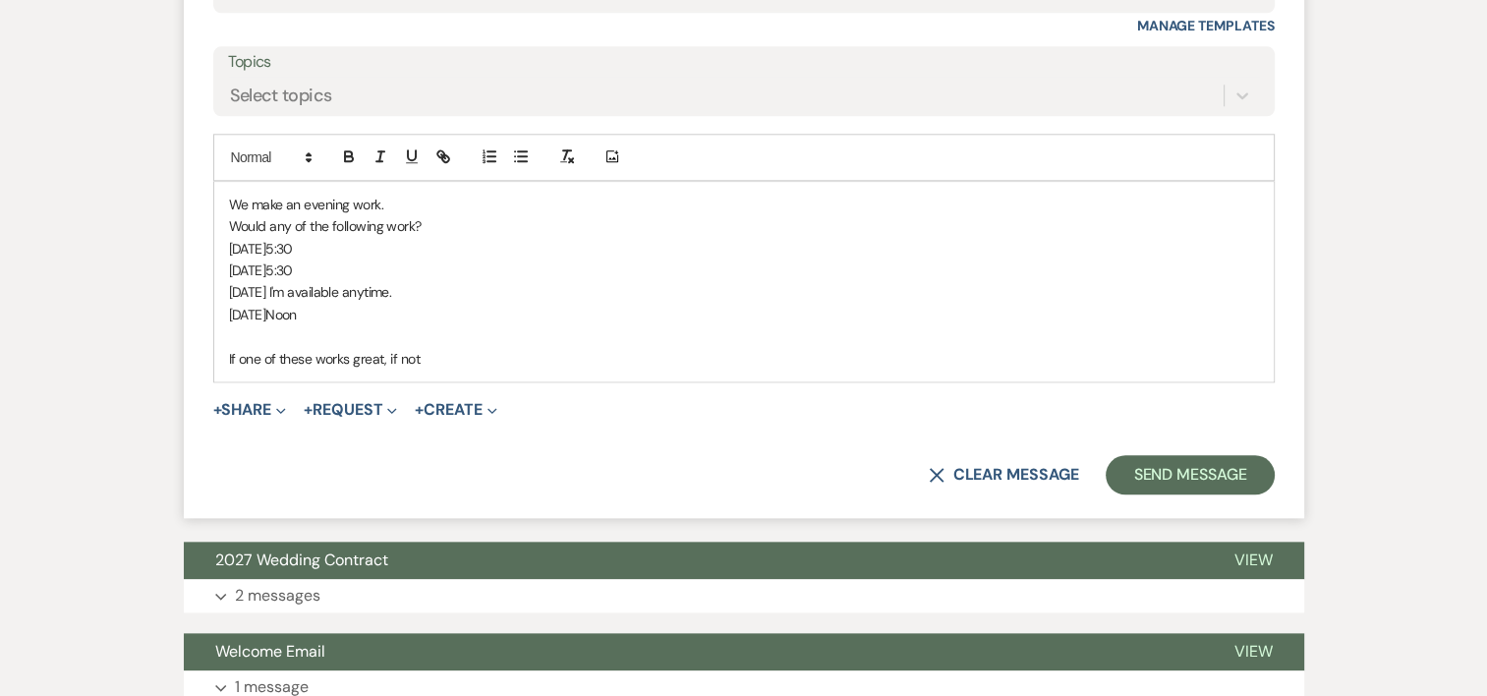
click at [470, 340] on p at bounding box center [744, 336] width 1030 height 22
click at [429, 362] on p "If one of these works great, if not" at bounding box center [744, 359] width 1030 height 22
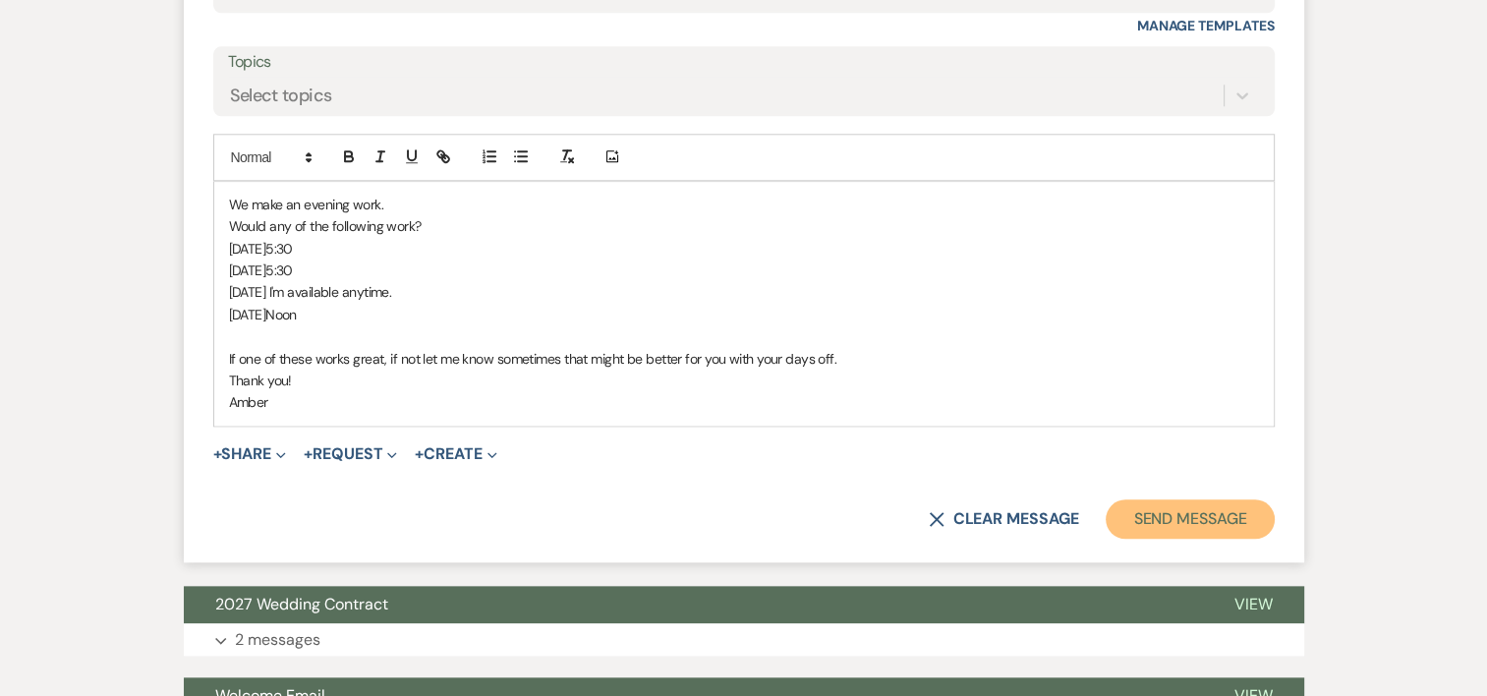
click at [1223, 509] on button "Send Message" at bounding box center [1190, 518] width 168 height 39
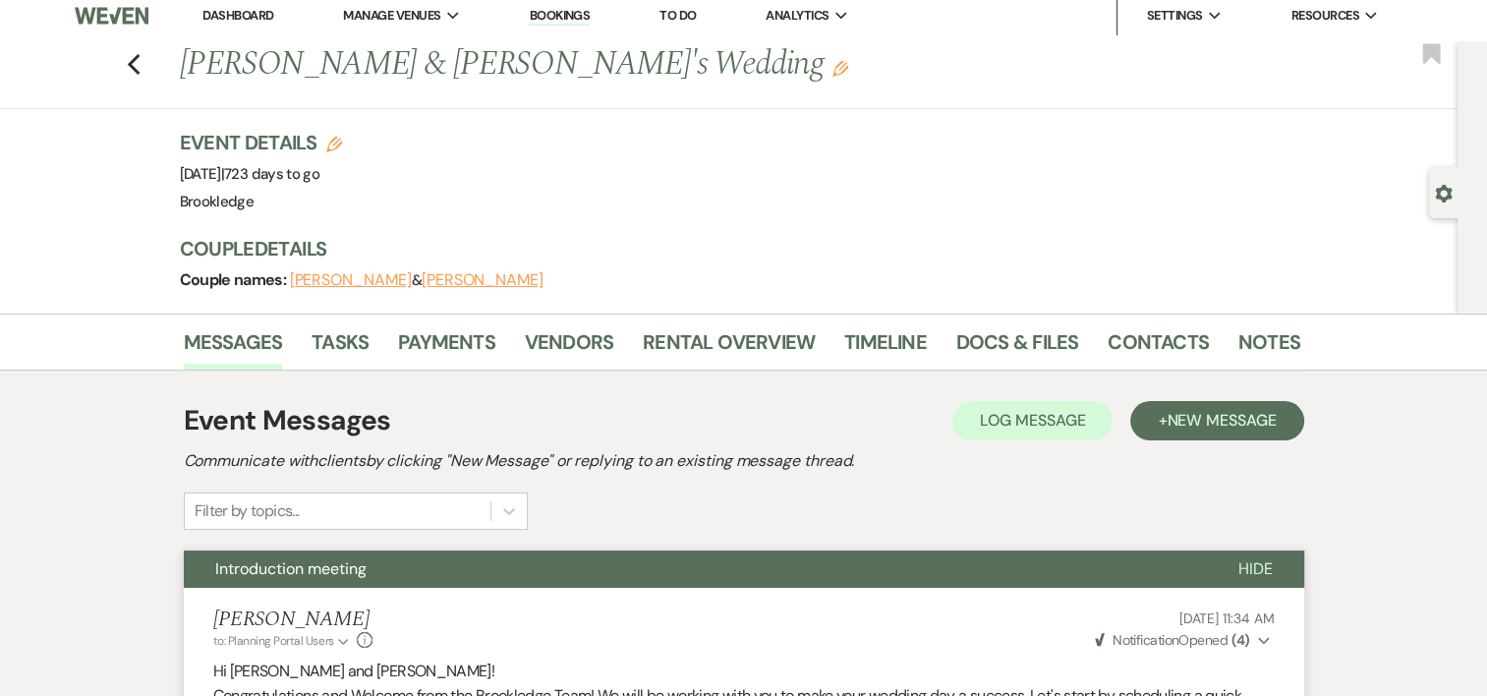
scroll to position [0, 0]
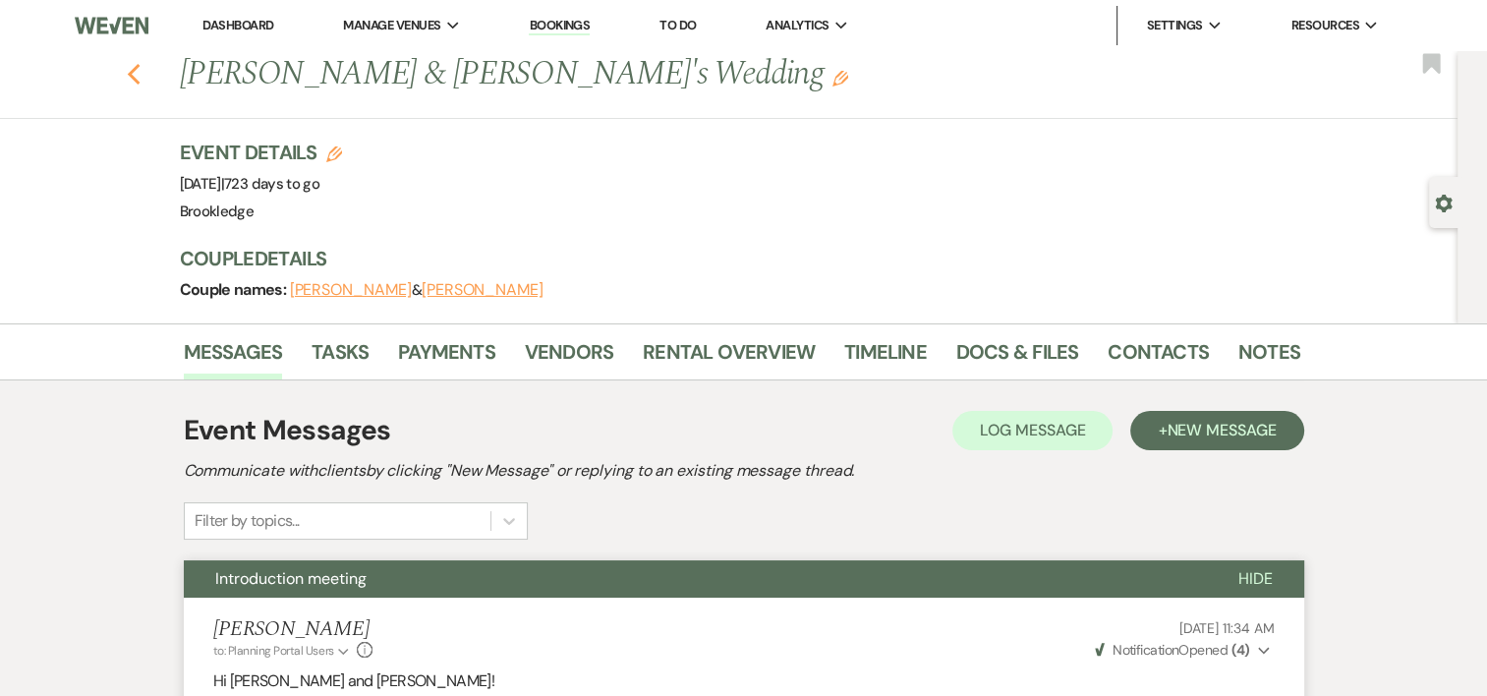
click at [142, 78] on icon "Previous" at bounding box center [134, 75] width 15 height 24
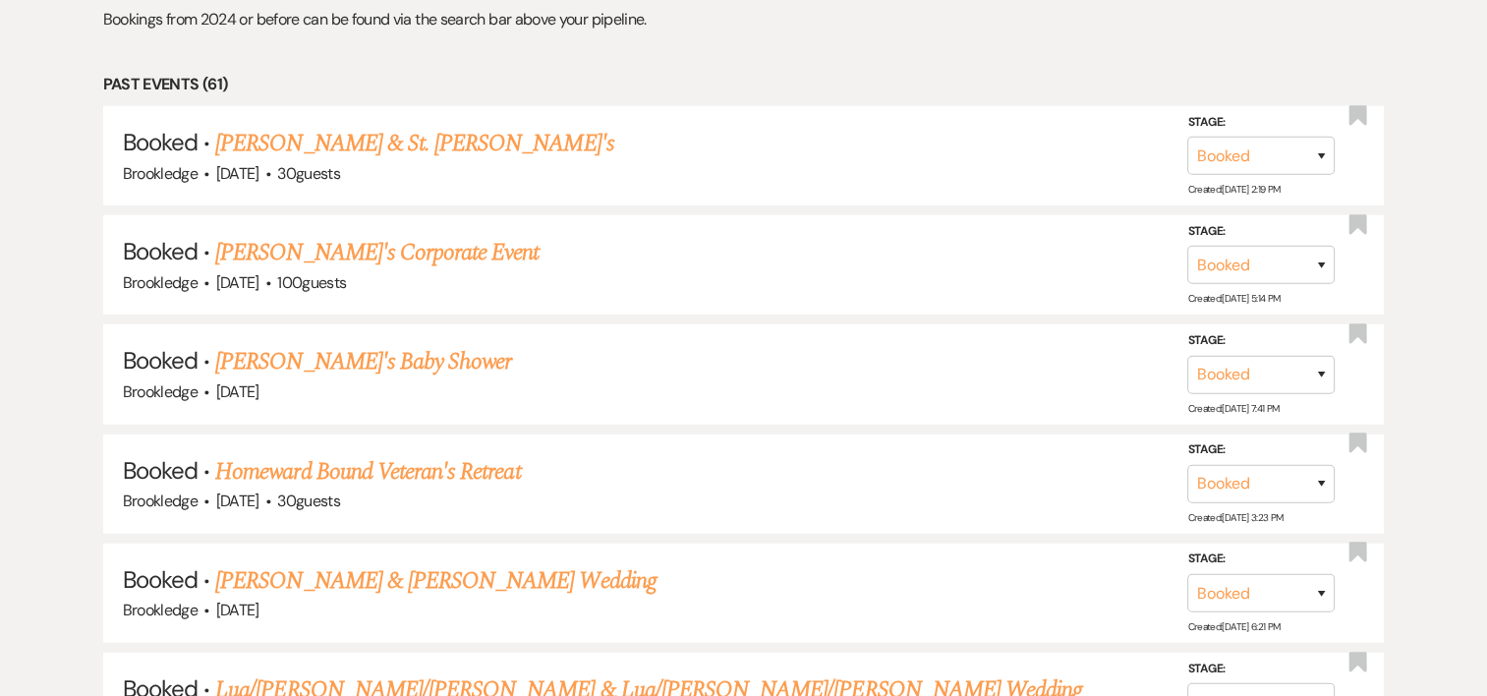
scroll to position [5463, 0]
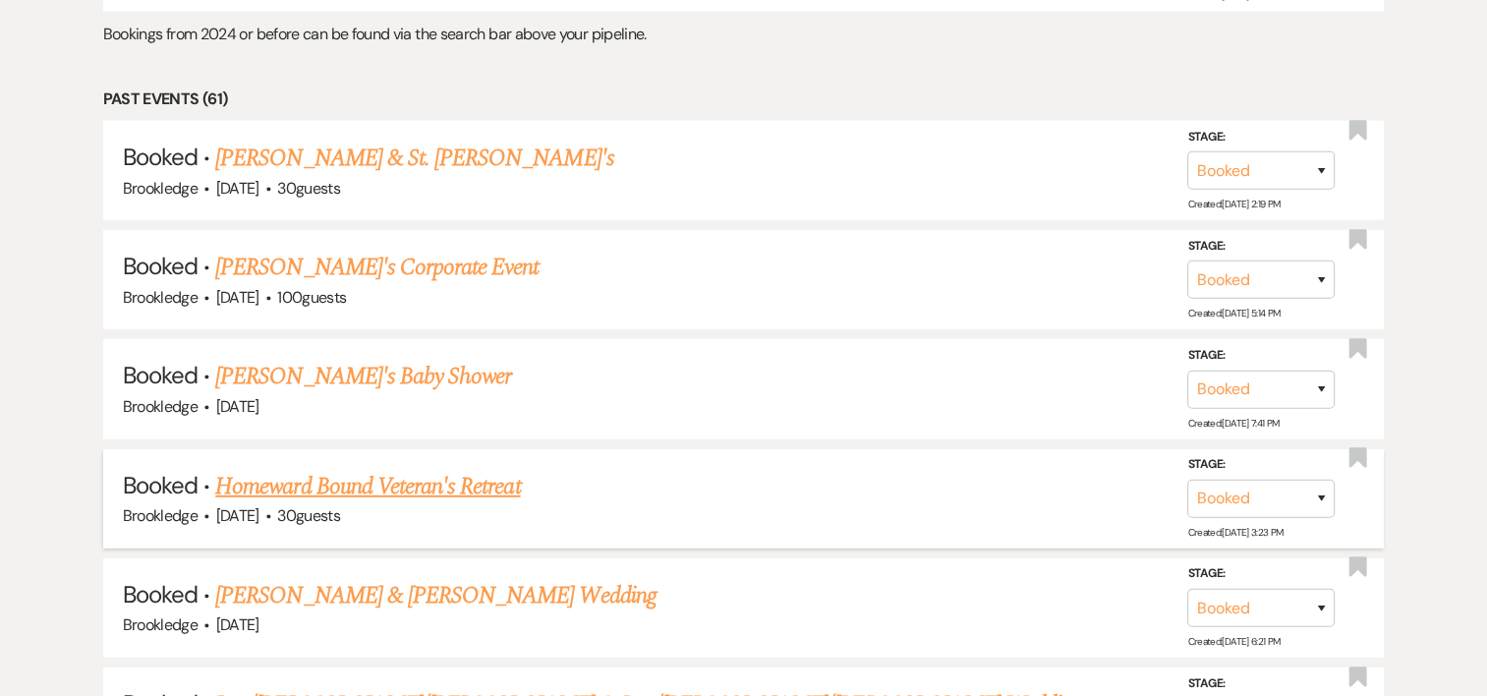
click at [877, 449] on li "Booked · Homeward Bound Veteran's Retreat Brookledge · [DATE] · 30 guests Stage…" at bounding box center [744, 498] width 1282 height 99
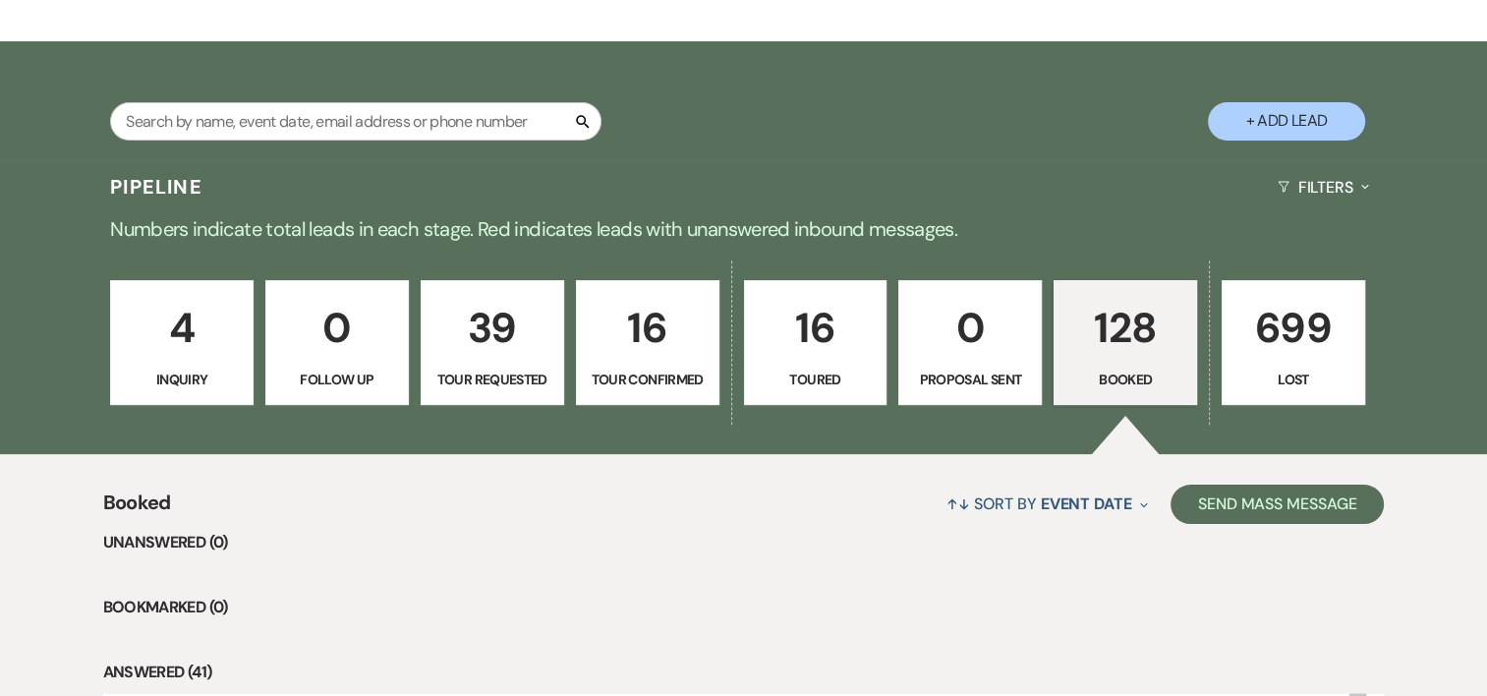
scroll to position [370, 0]
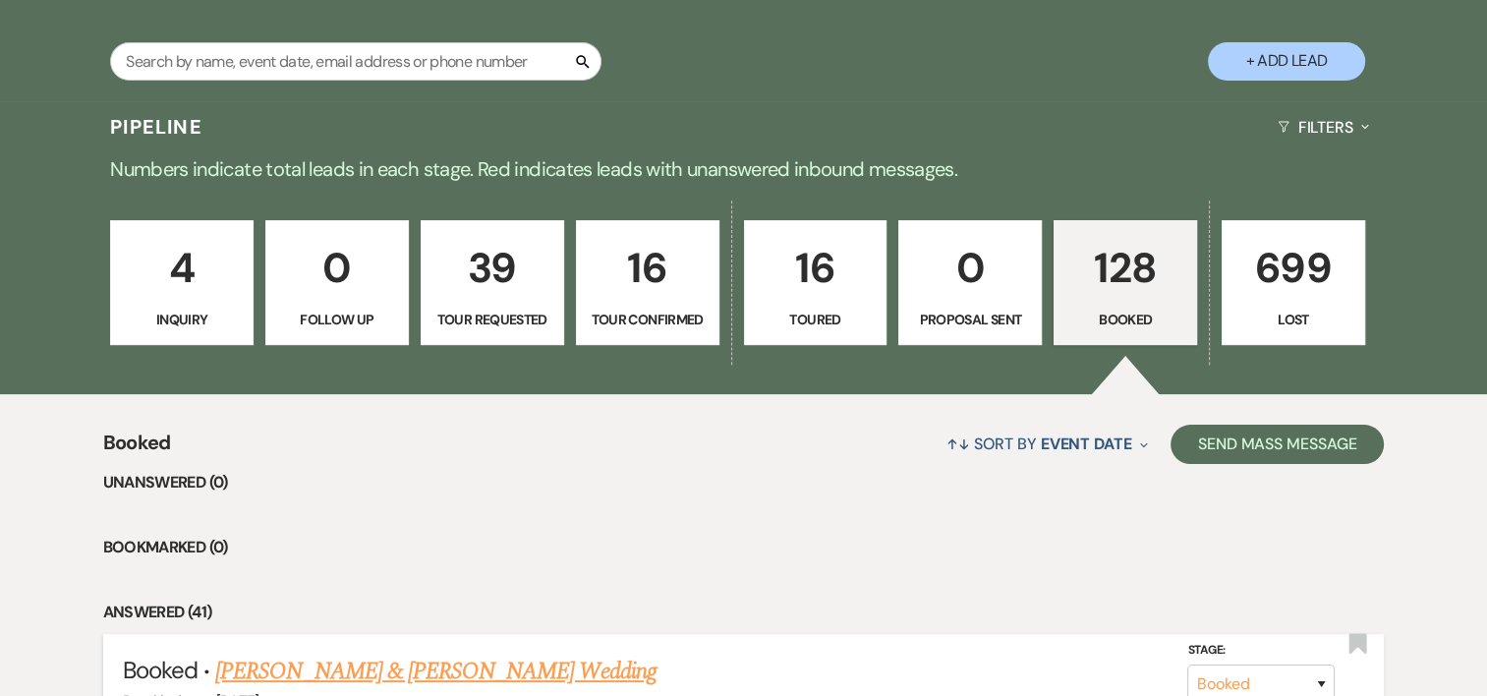
click at [348, 662] on link "[PERSON_NAME] & [PERSON_NAME] Wedding" at bounding box center [435, 671] width 440 height 35
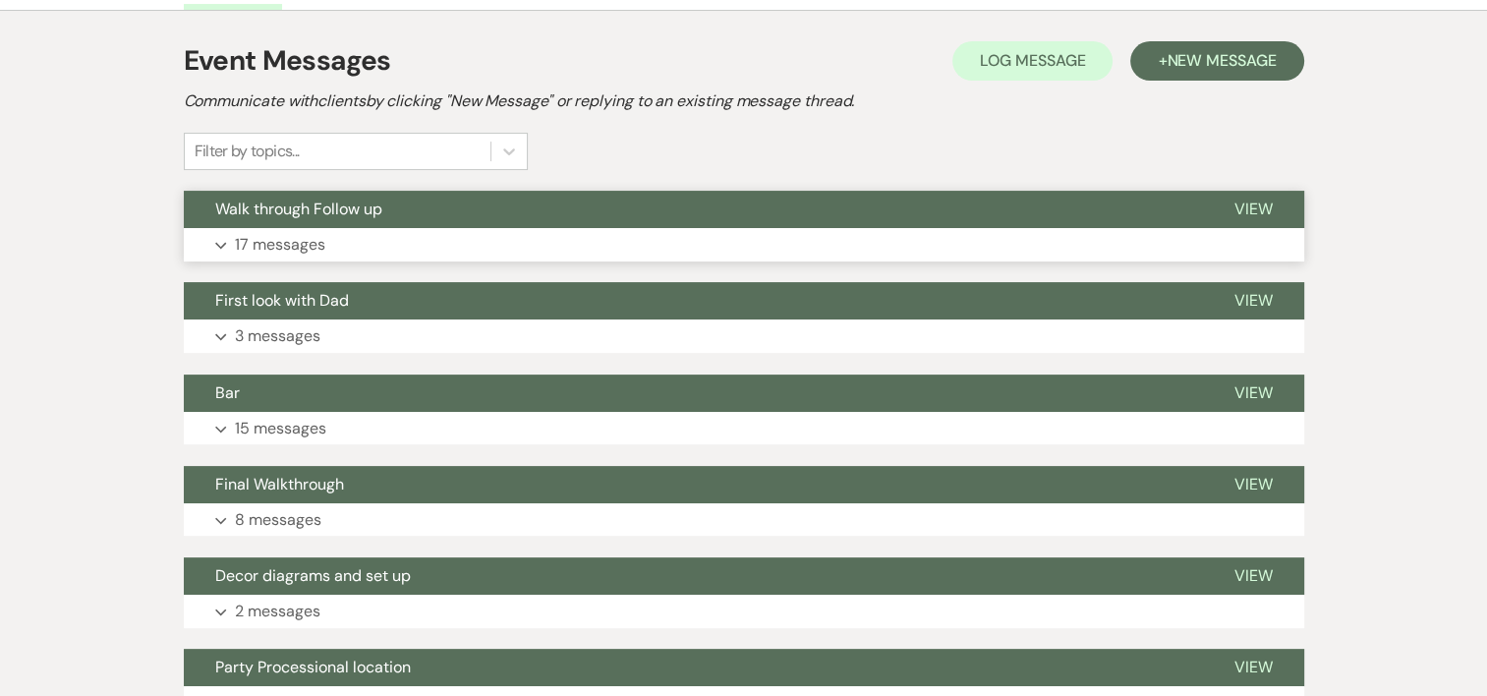
click at [328, 240] on button "Expand 17 messages" at bounding box center [744, 244] width 1120 height 33
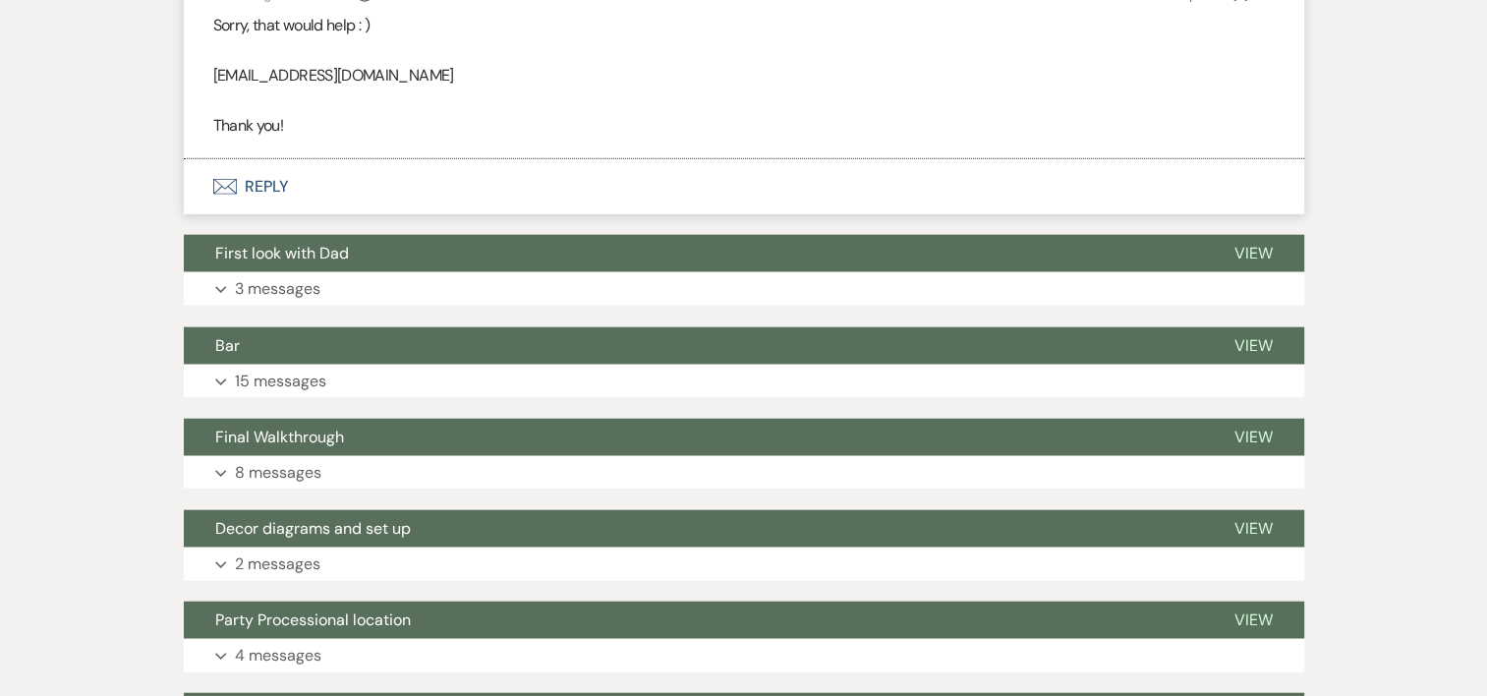
scroll to position [4600, 0]
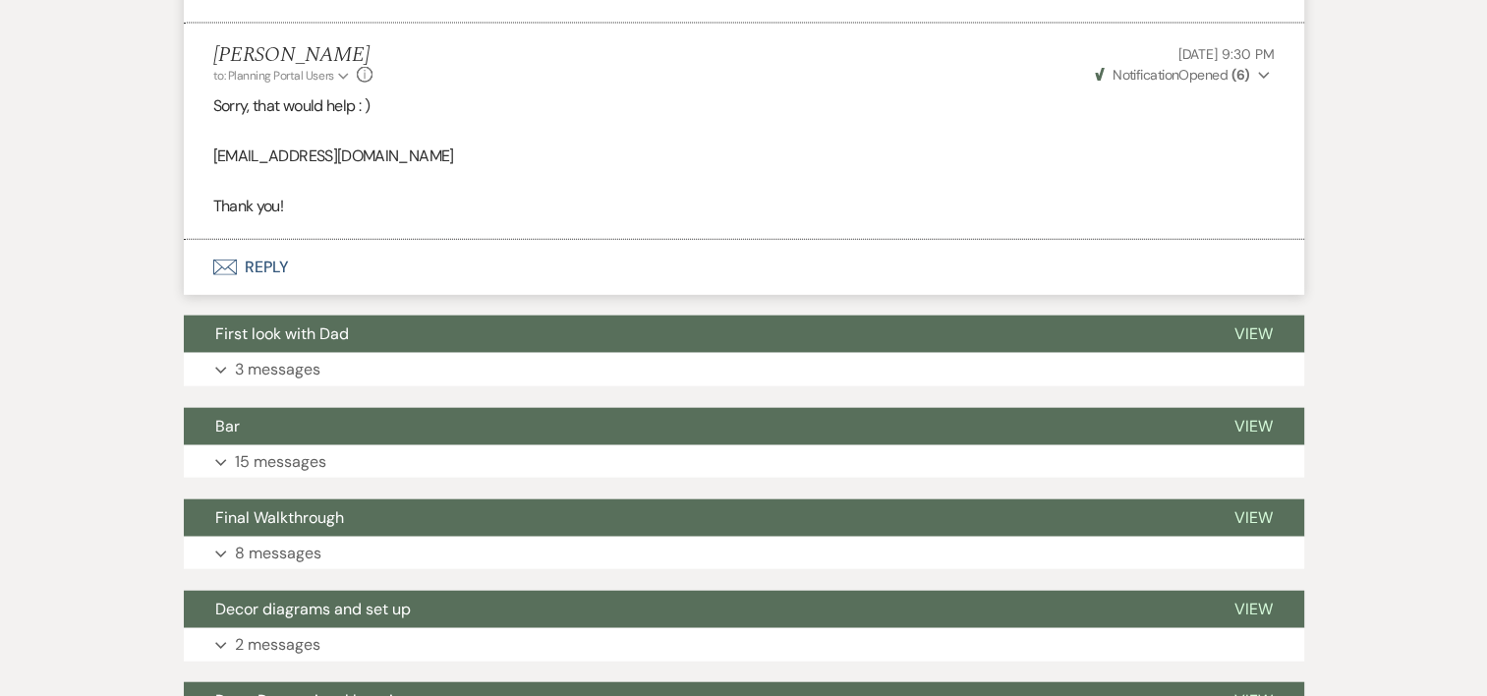
click at [241, 240] on button "Envelope Reply" at bounding box center [744, 267] width 1120 height 55
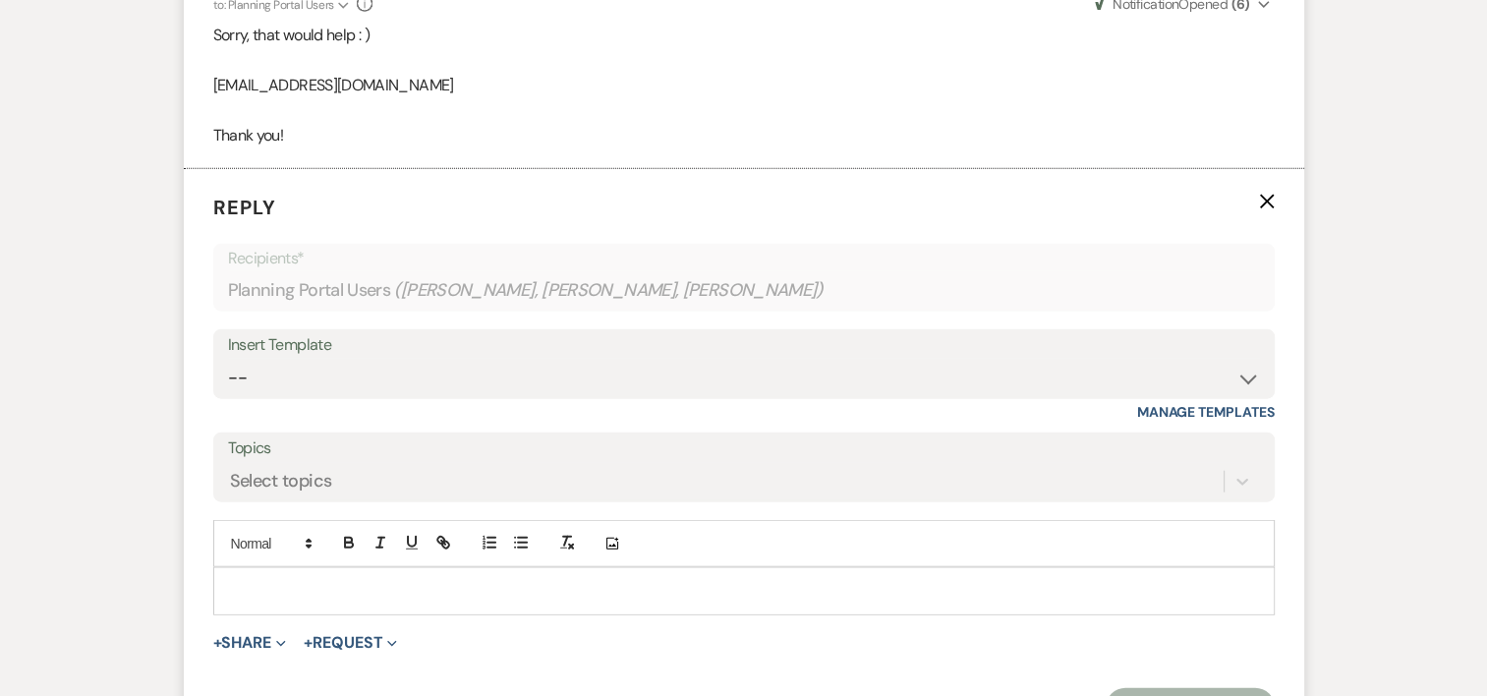
scroll to position [4703, 0]
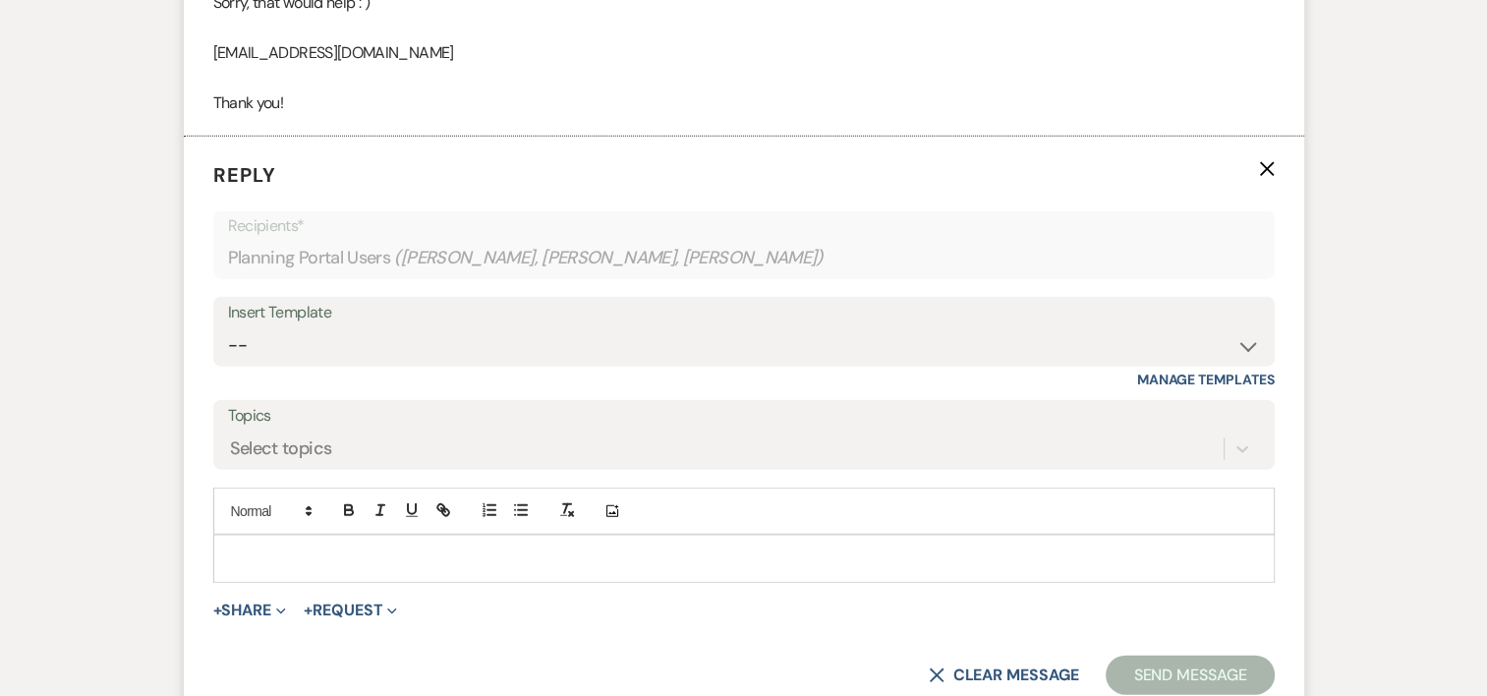
click at [476, 547] on p at bounding box center [744, 558] width 1030 height 22
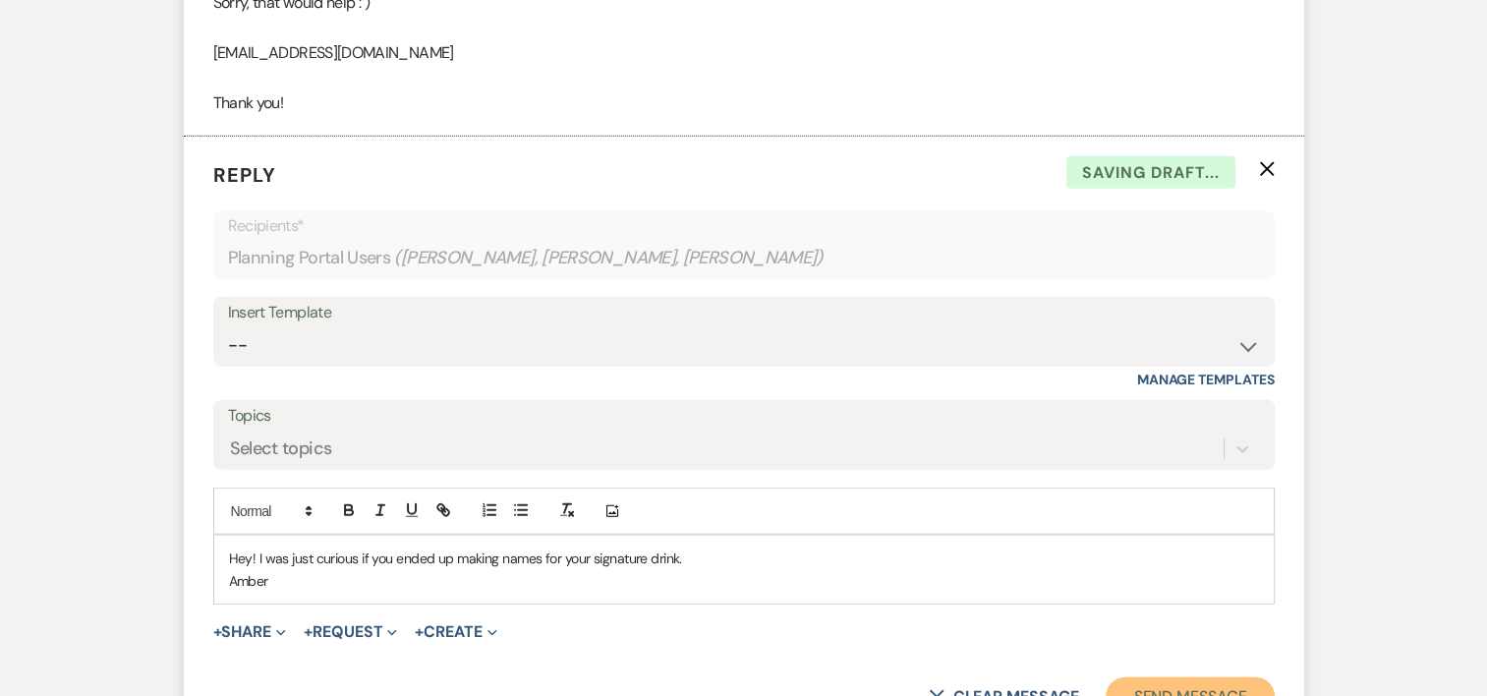
click at [1141, 677] on button "Send Message" at bounding box center [1190, 696] width 168 height 39
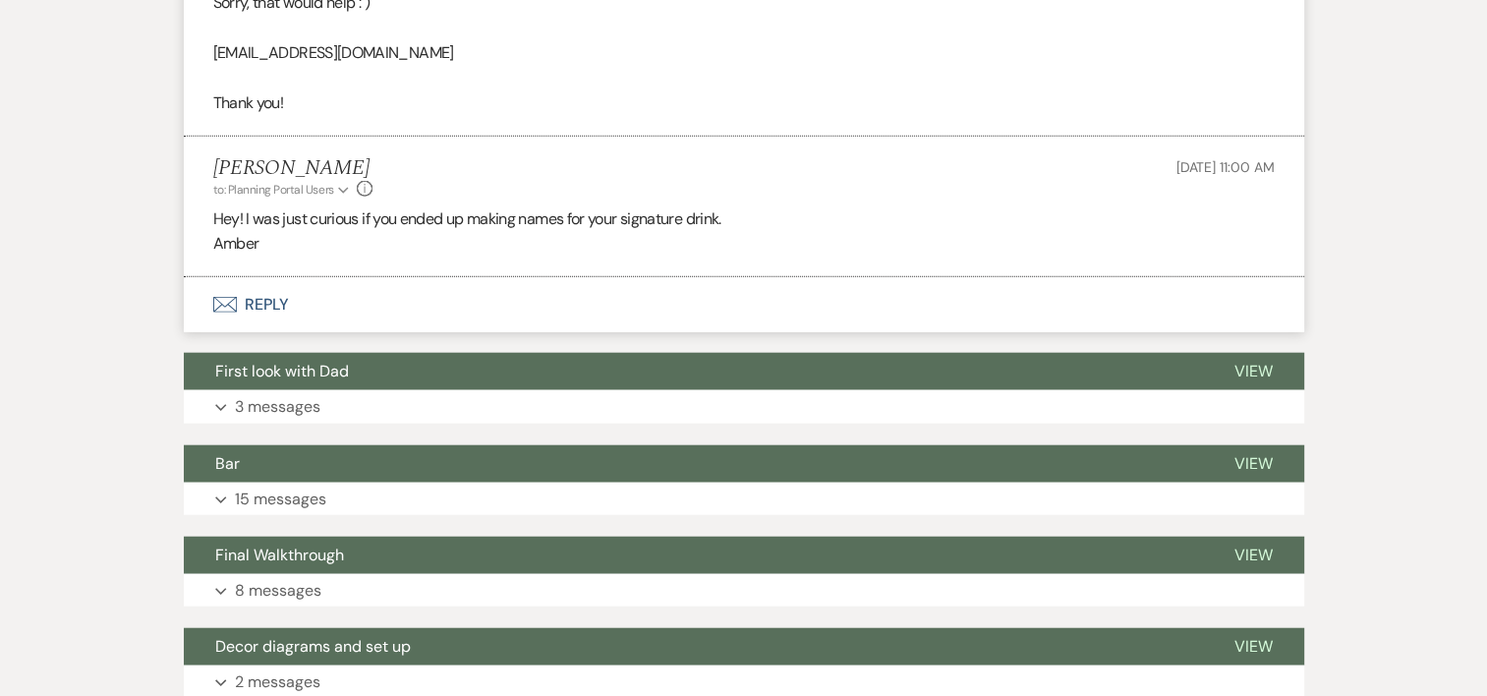
click at [1141, 665] on button "Expand 2 messages" at bounding box center [744, 681] width 1120 height 33
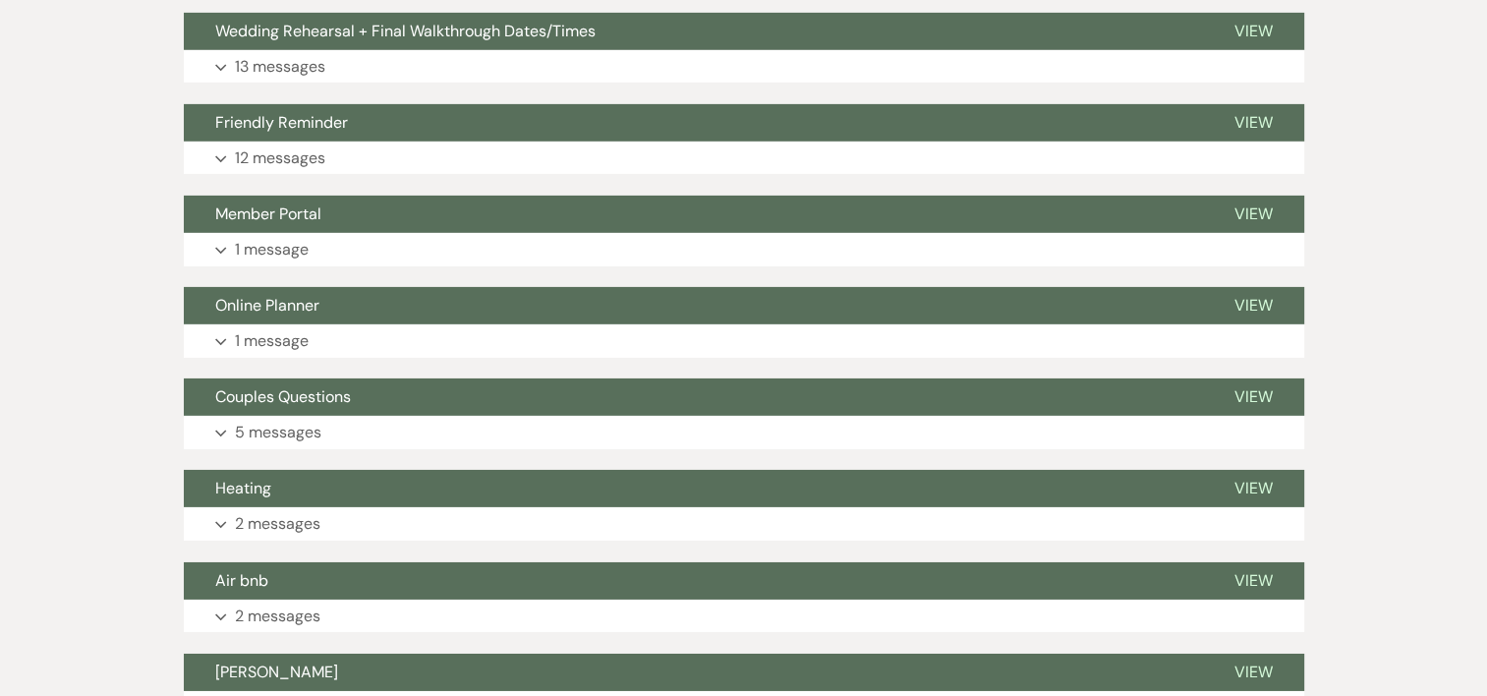
scroll to position [6478, 0]
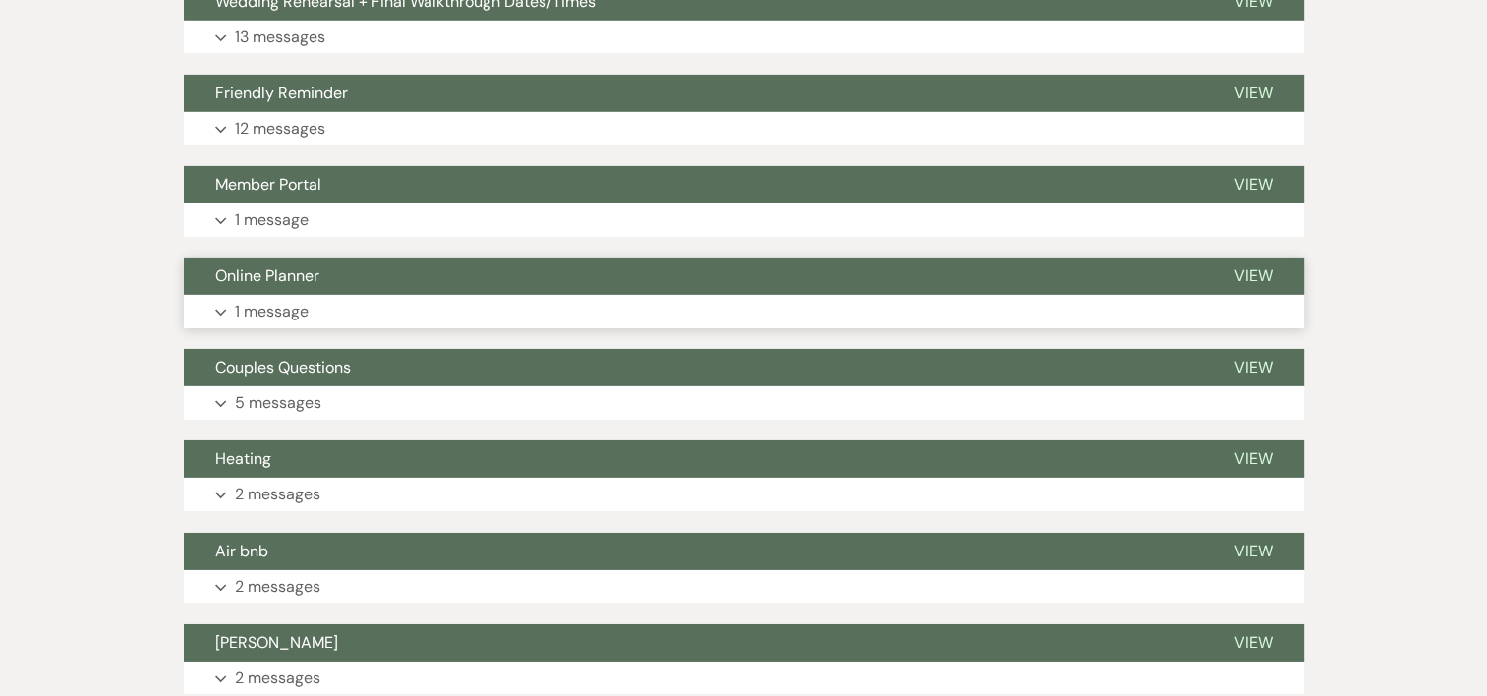
click at [287, 299] on p "1 message" at bounding box center [272, 312] width 74 height 26
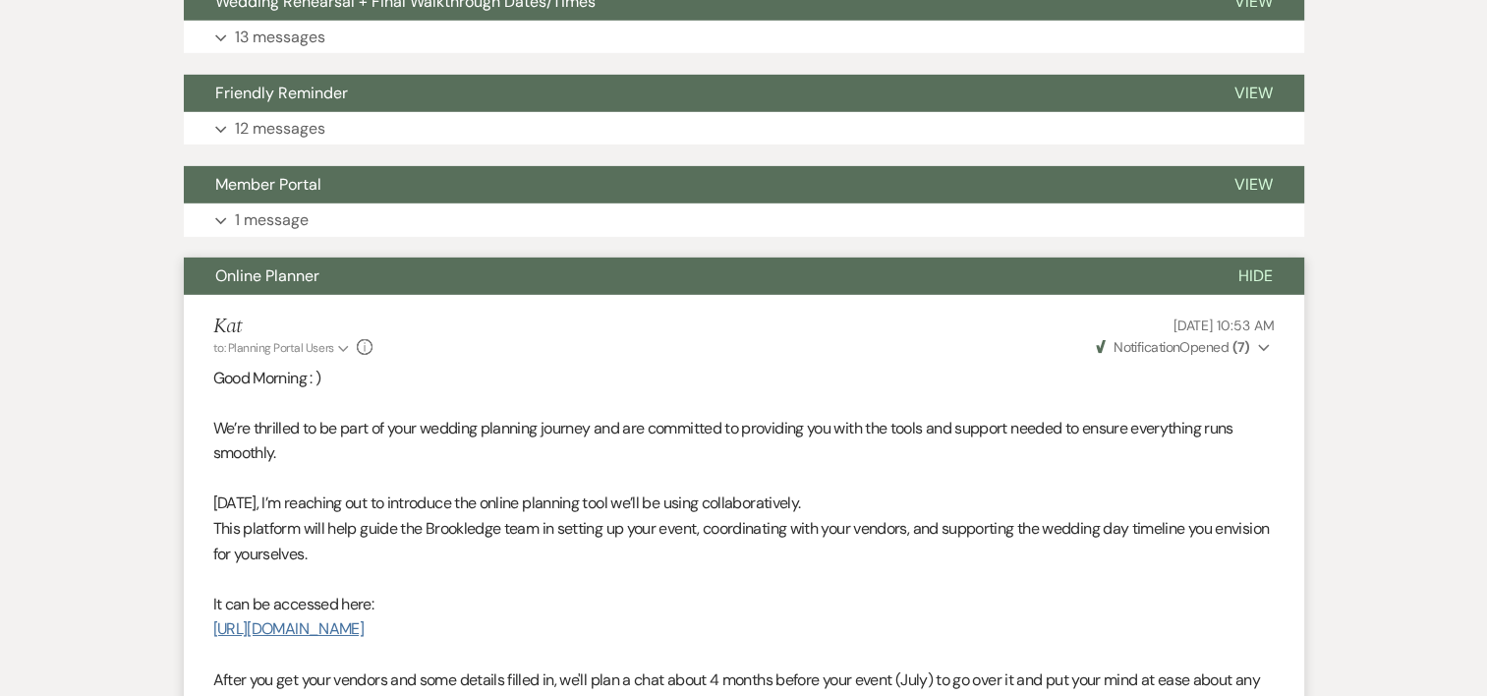
click at [364, 618] on link "[URL][DOMAIN_NAME]" at bounding box center [288, 628] width 150 height 21
